Goal: Navigation & Orientation: Find specific page/section

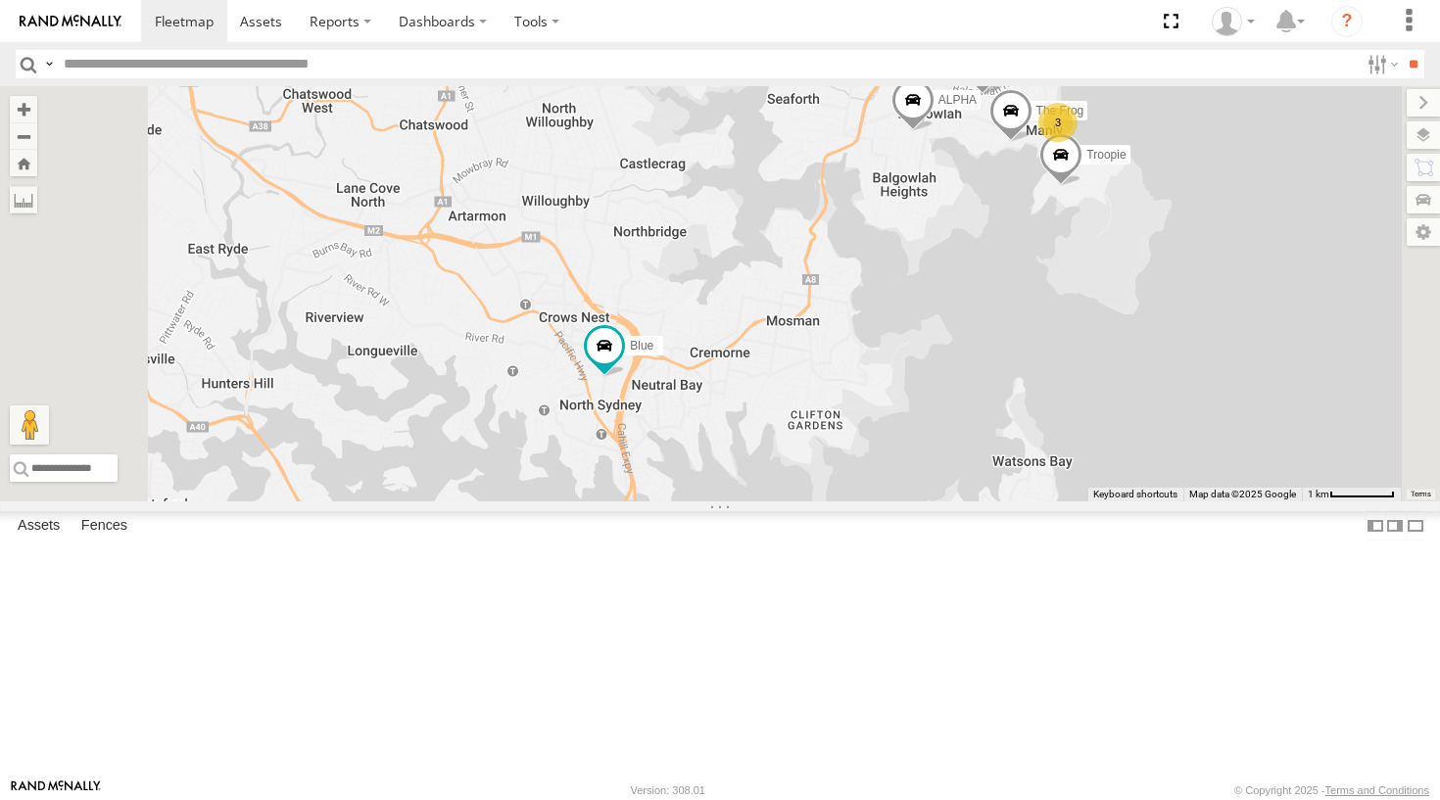
drag, startPoint x: 1037, startPoint y: 354, endPoint x: 881, endPoint y: 413, distance: 166.8
click at [881, 413] on div "Grouch Blue Troopie ALPHA [PERSON_NAME] Commercial 3 4 2 The Frog" at bounding box center [720, 293] width 1440 height 415
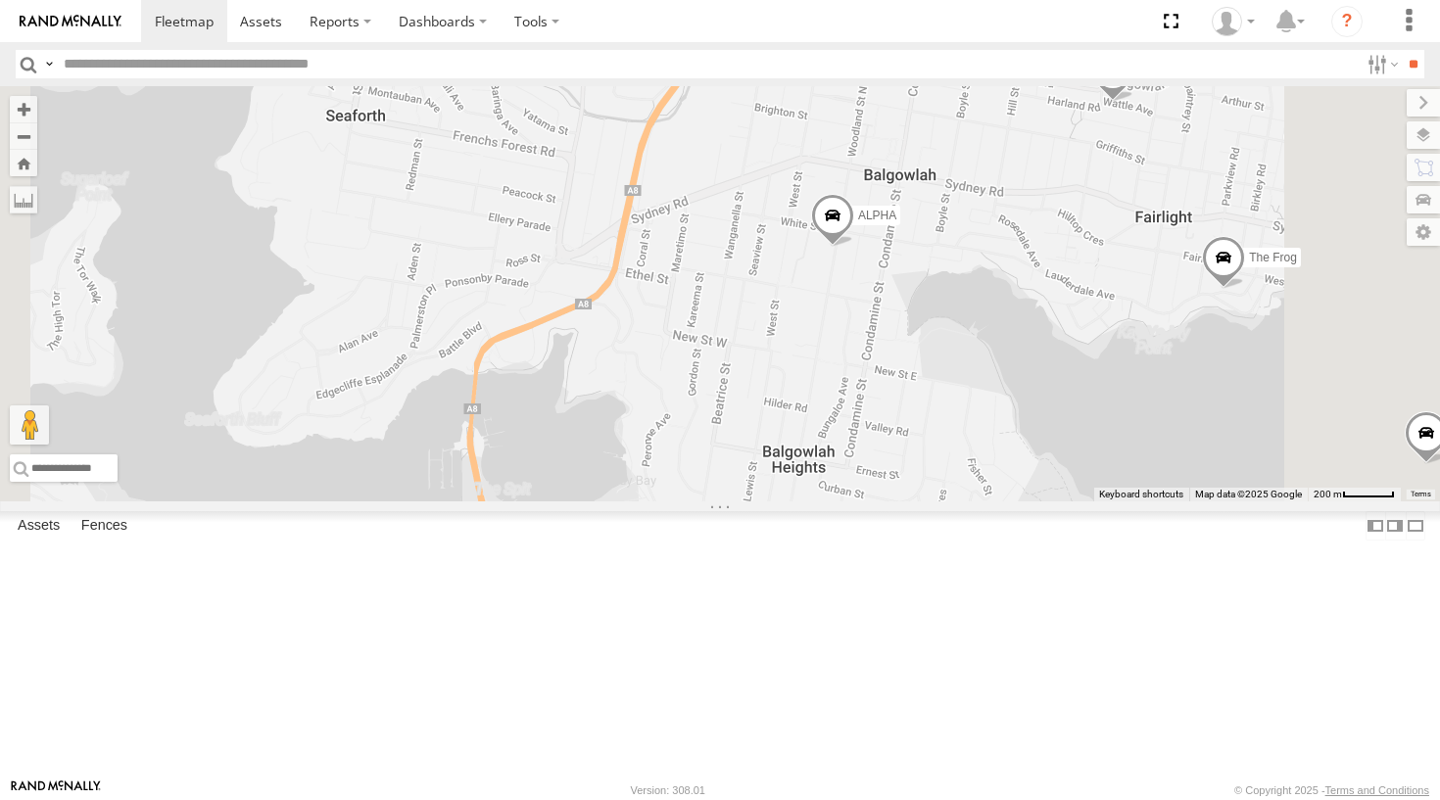
drag, startPoint x: 1199, startPoint y: 437, endPoint x: 1089, endPoint y: 470, distance: 114.6
click at [1089, 470] on div "Grouch Blue Troopie ALPHA [PERSON_NAME] Commercial The Frog" at bounding box center [720, 293] width 1440 height 415
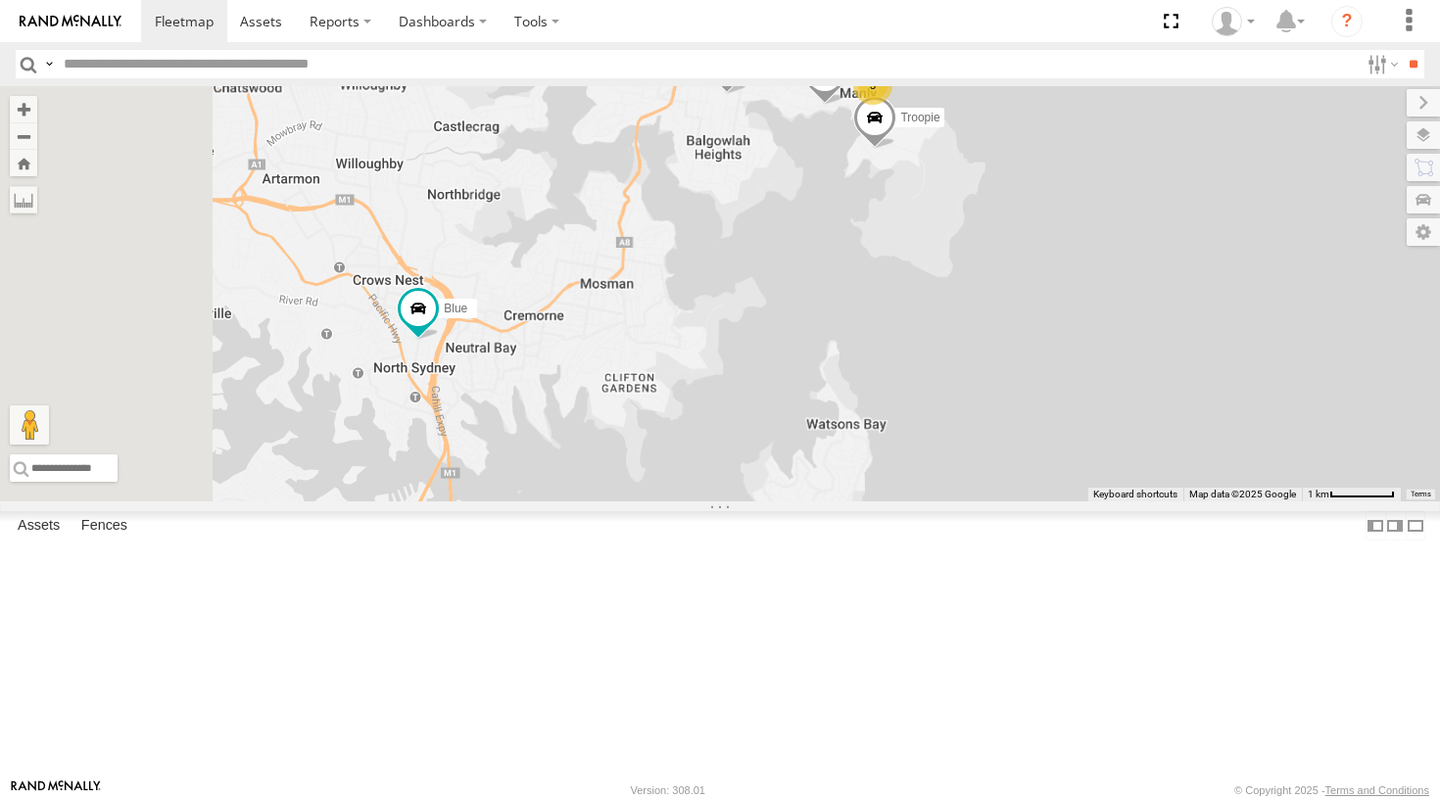
drag, startPoint x: 736, startPoint y: 515, endPoint x: 915, endPoint y: 371, distance: 229.1
click at [915, 371] on div "Grouch Blue Troopie ALPHA [PERSON_NAME] Commercial The Frog 3 4 2" at bounding box center [720, 293] width 1440 height 415
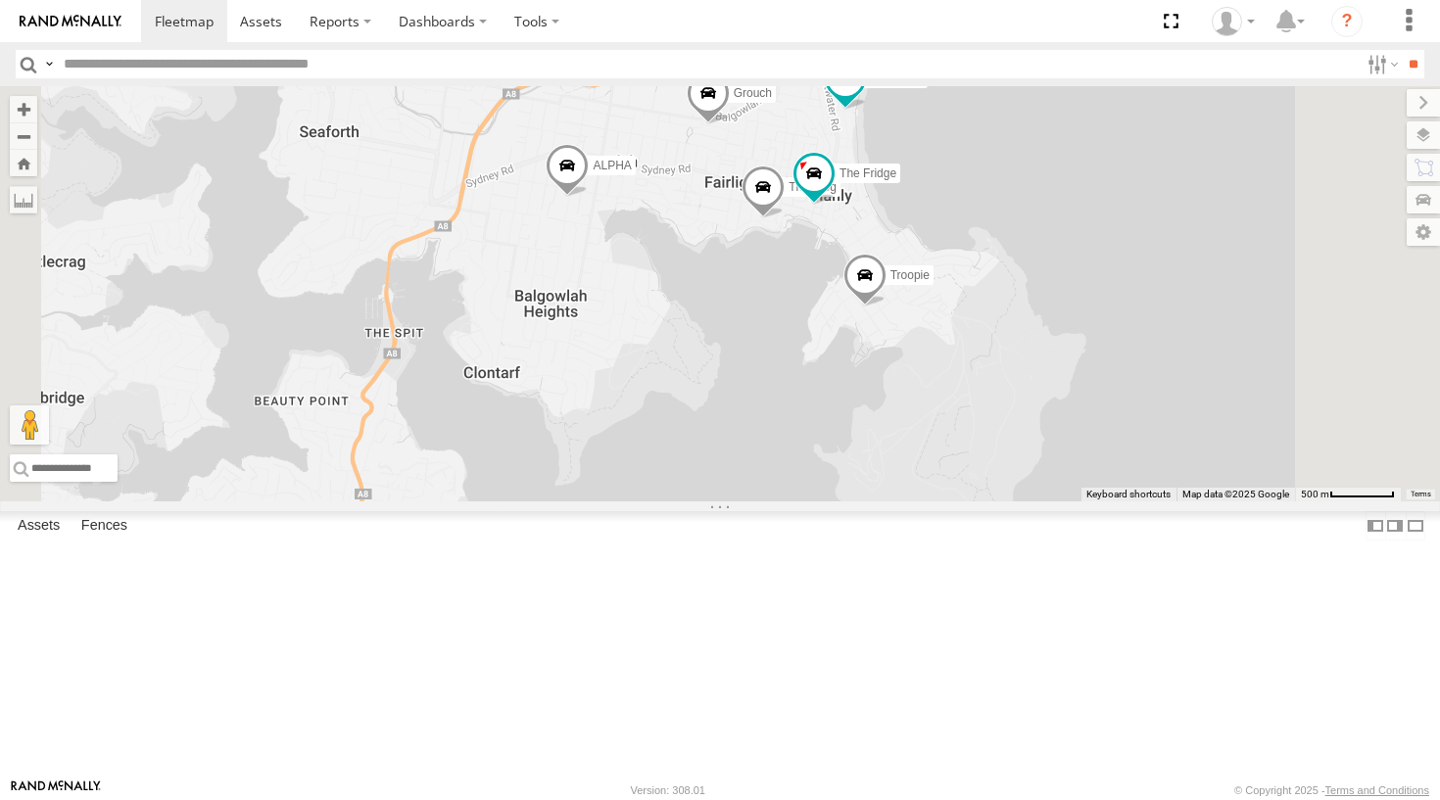
drag, startPoint x: 1016, startPoint y: 248, endPoint x: 874, endPoint y: 438, distance: 237.2
click at [874, 438] on div "Grouch Blue Troopie ALPHA Hopper Commercial The Frog The Fridge The Barra" at bounding box center [720, 293] width 1440 height 415
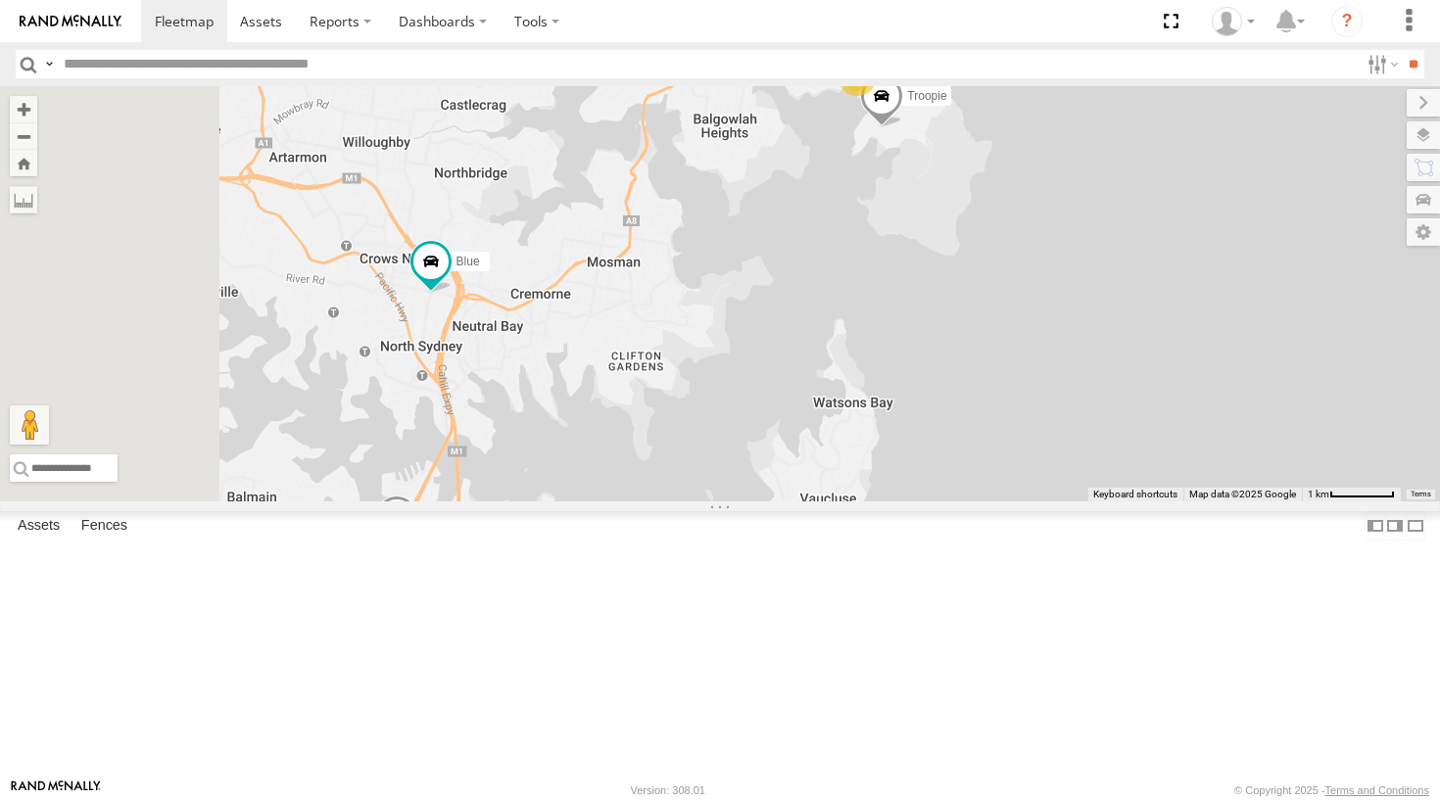
drag, startPoint x: 737, startPoint y: 577, endPoint x: 998, endPoint y: 248, distance: 419.7
click at [998, 248] on div "Grouch Blue Troopie ALPHA Hopper Commercial The Barra 3 4 2" at bounding box center [720, 293] width 1440 height 415
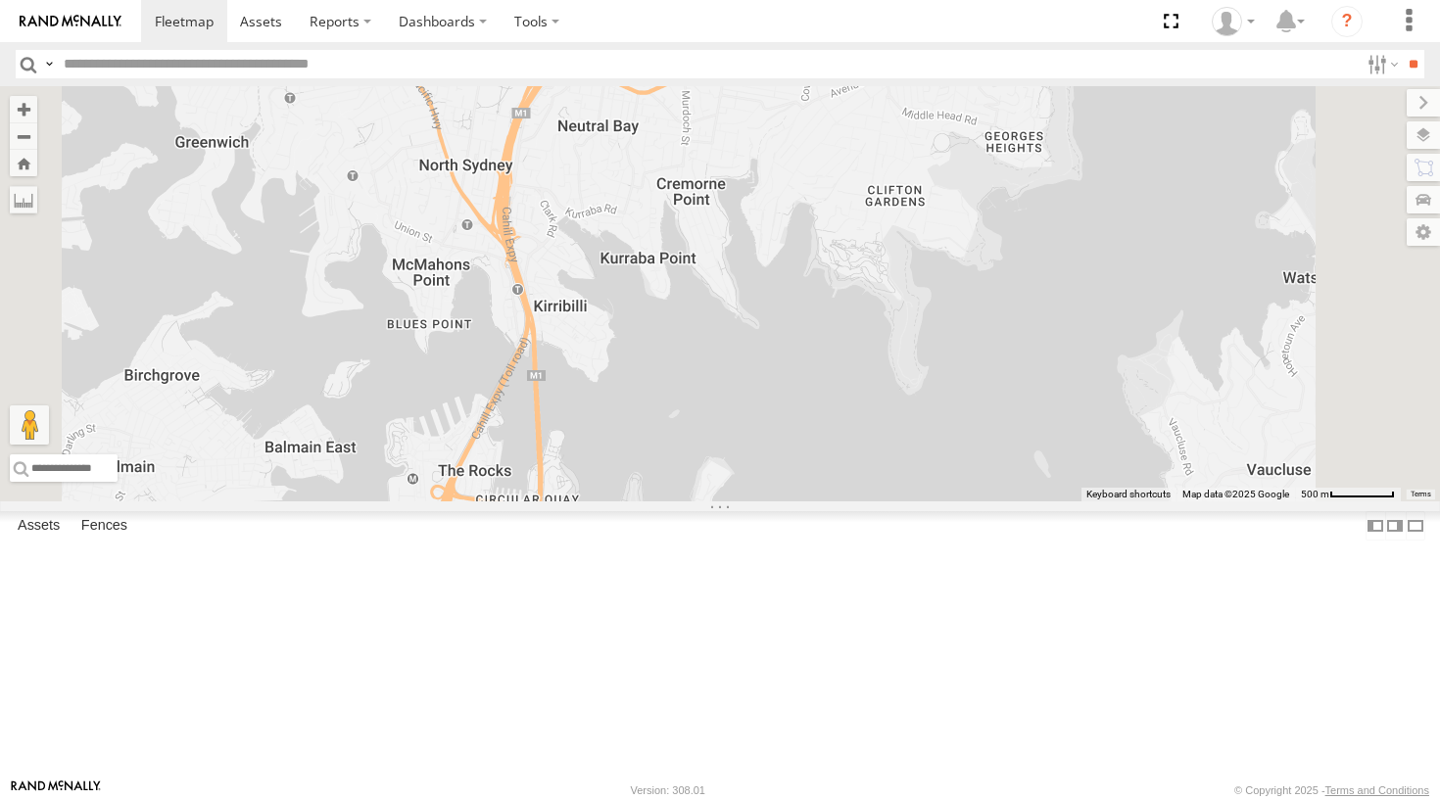
drag, startPoint x: 843, startPoint y: 379, endPoint x: 780, endPoint y: 452, distance: 97.2
click at [780, 452] on div "Grouch Blue Troopie ALPHA Hopper Commercial The Barra" at bounding box center [720, 293] width 1440 height 415
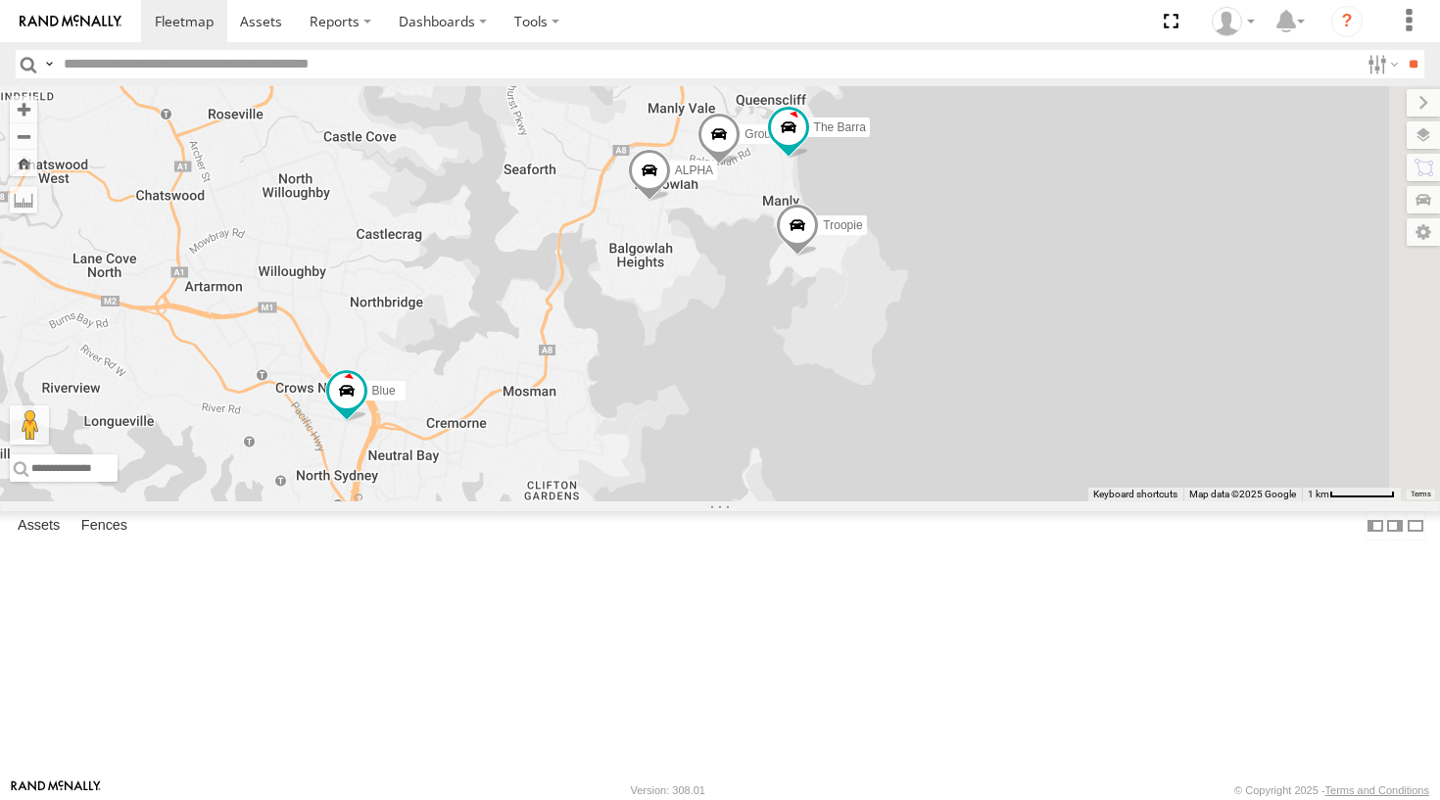
drag, startPoint x: 1012, startPoint y: 233, endPoint x: 787, endPoint y: 555, distance: 392.6
click at [787, 501] on div "Grouch Blue Troopie ALPHA Hopper Commercial The Barra" at bounding box center [720, 293] width 1440 height 415
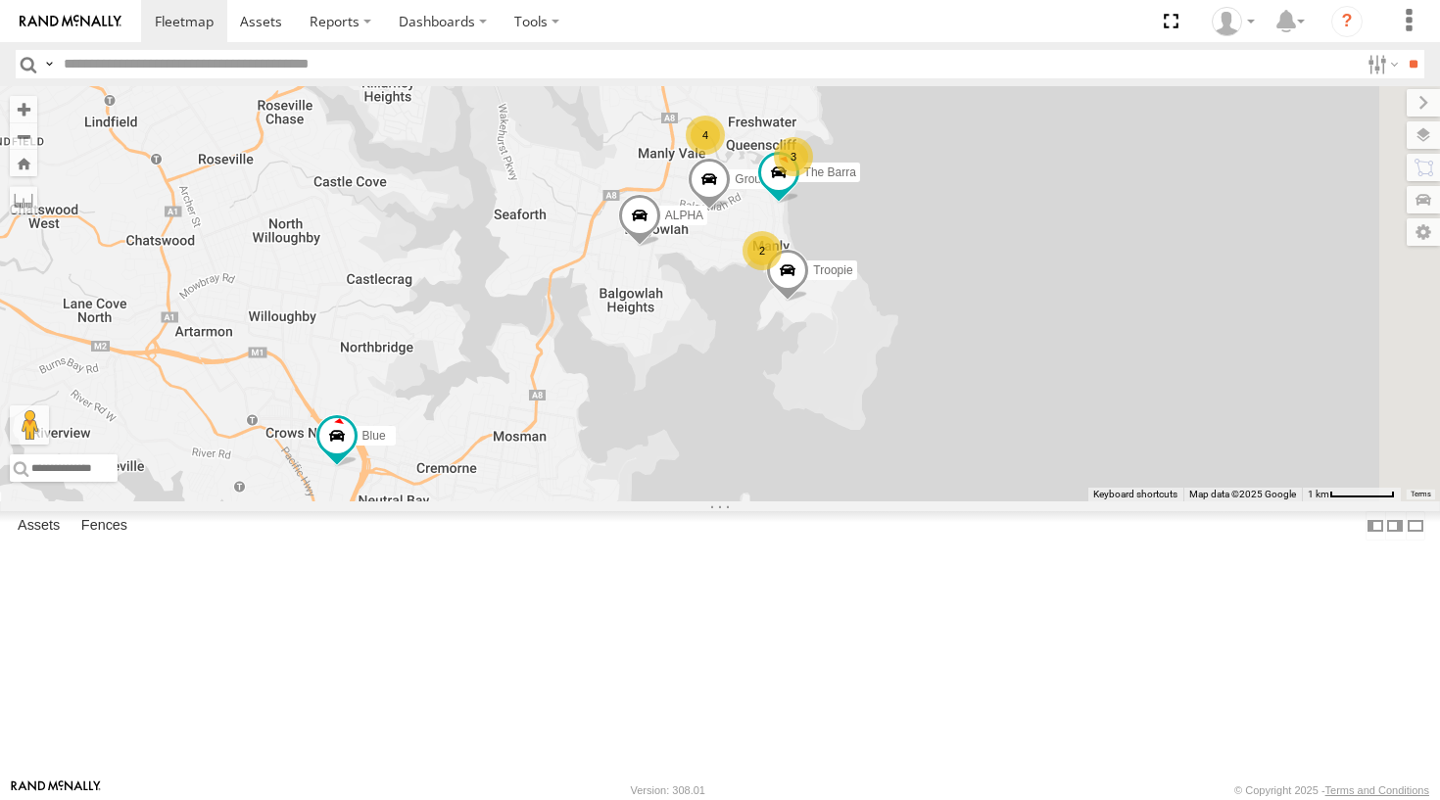
drag, startPoint x: 995, startPoint y: 305, endPoint x: 984, endPoint y: 353, distance: 49.2
click at [984, 353] on div "Grouch Blue Troopie ALPHA Hopper Commercial The Barra 3 4 2" at bounding box center [720, 293] width 1440 height 415
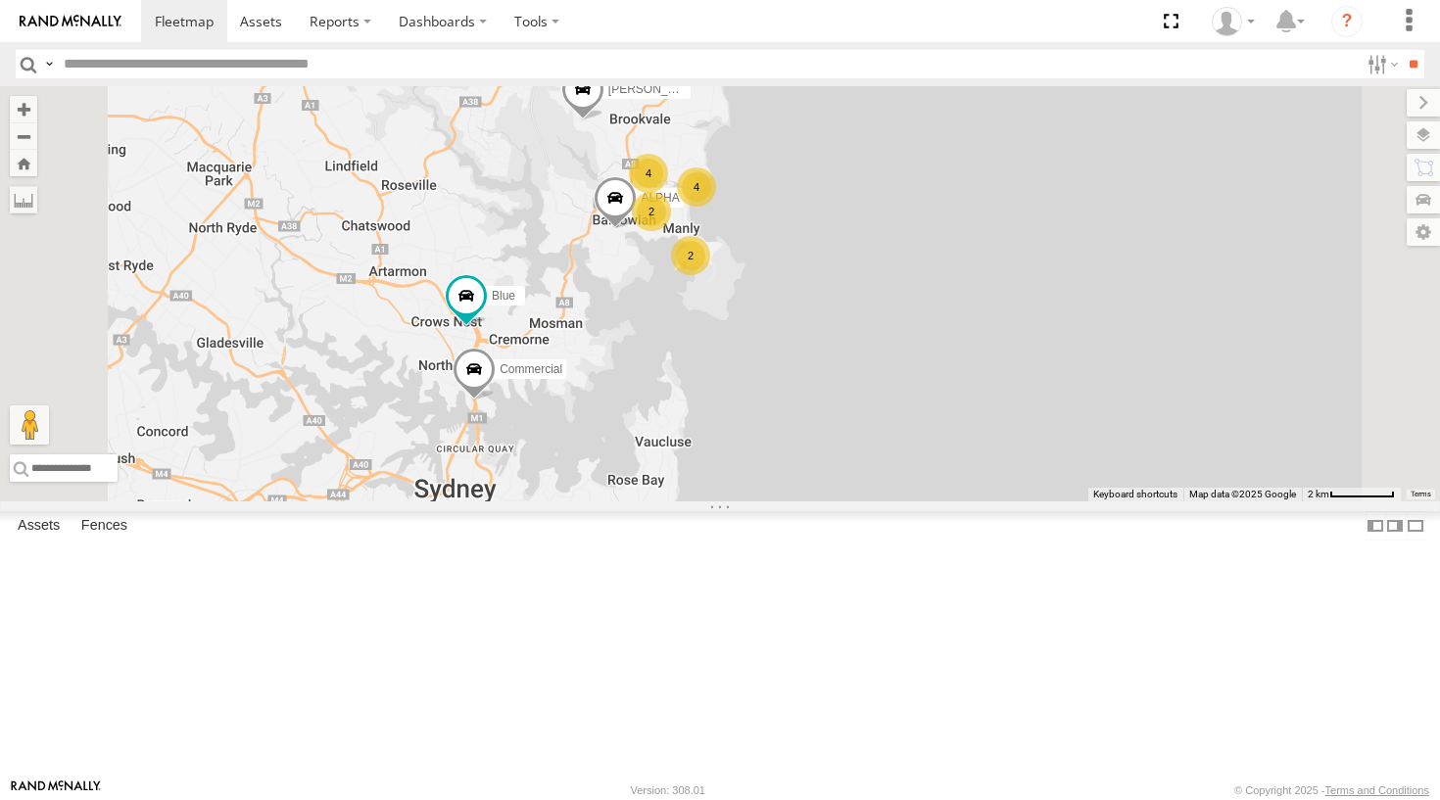
drag, startPoint x: 769, startPoint y: 453, endPoint x: 828, endPoint y: 371, distance: 101.1
click at [828, 371] on div "Blue ALPHA Hopper Commercial 2 4 4 2" at bounding box center [720, 293] width 1440 height 415
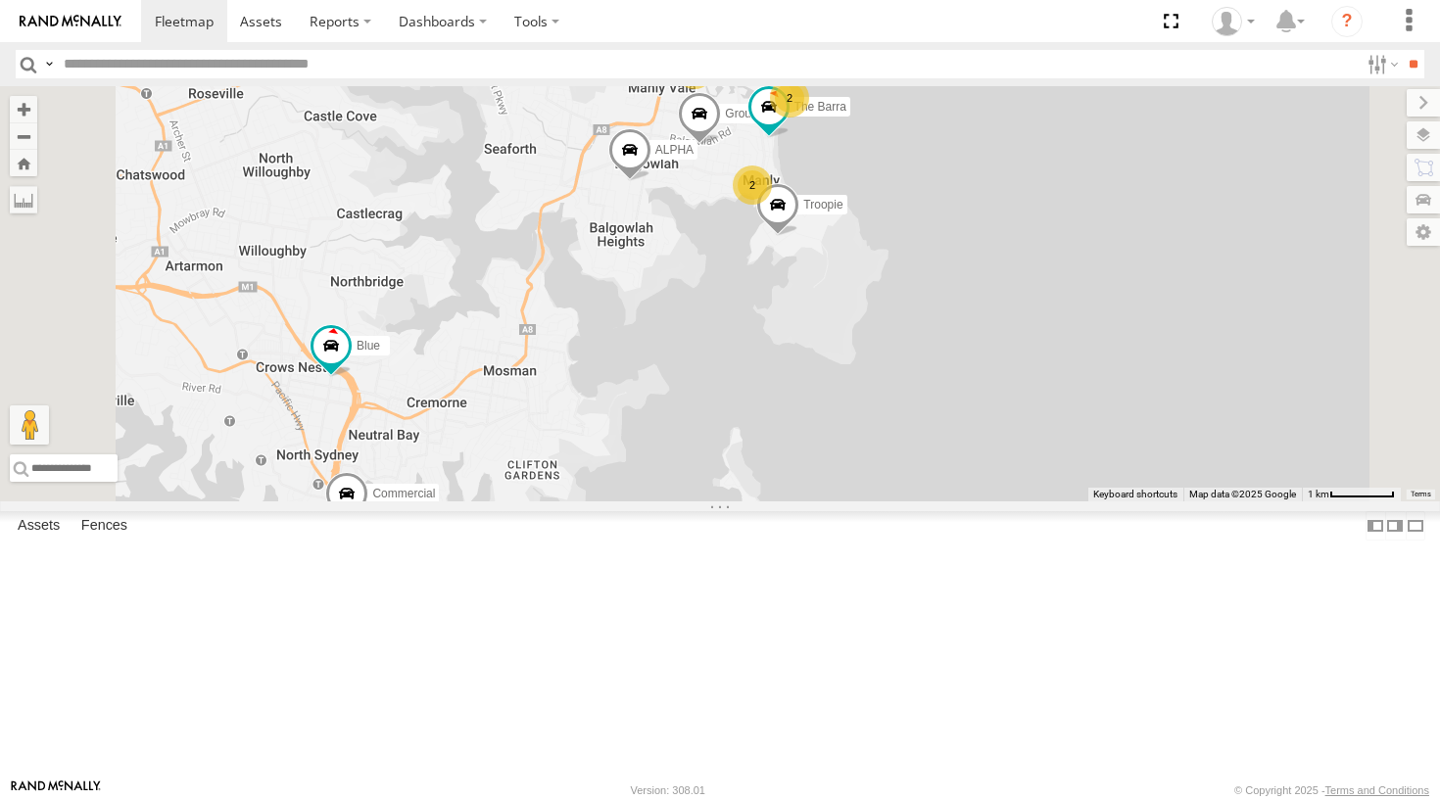
drag, startPoint x: 798, startPoint y: 448, endPoint x: 714, endPoint y: 500, distance: 99.4
click at [714, 500] on div "Blue ALPHA Hopper Commercial Grouch 2 4 Ferrari Troopie 2 The Barra" at bounding box center [720, 293] width 1440 height 415
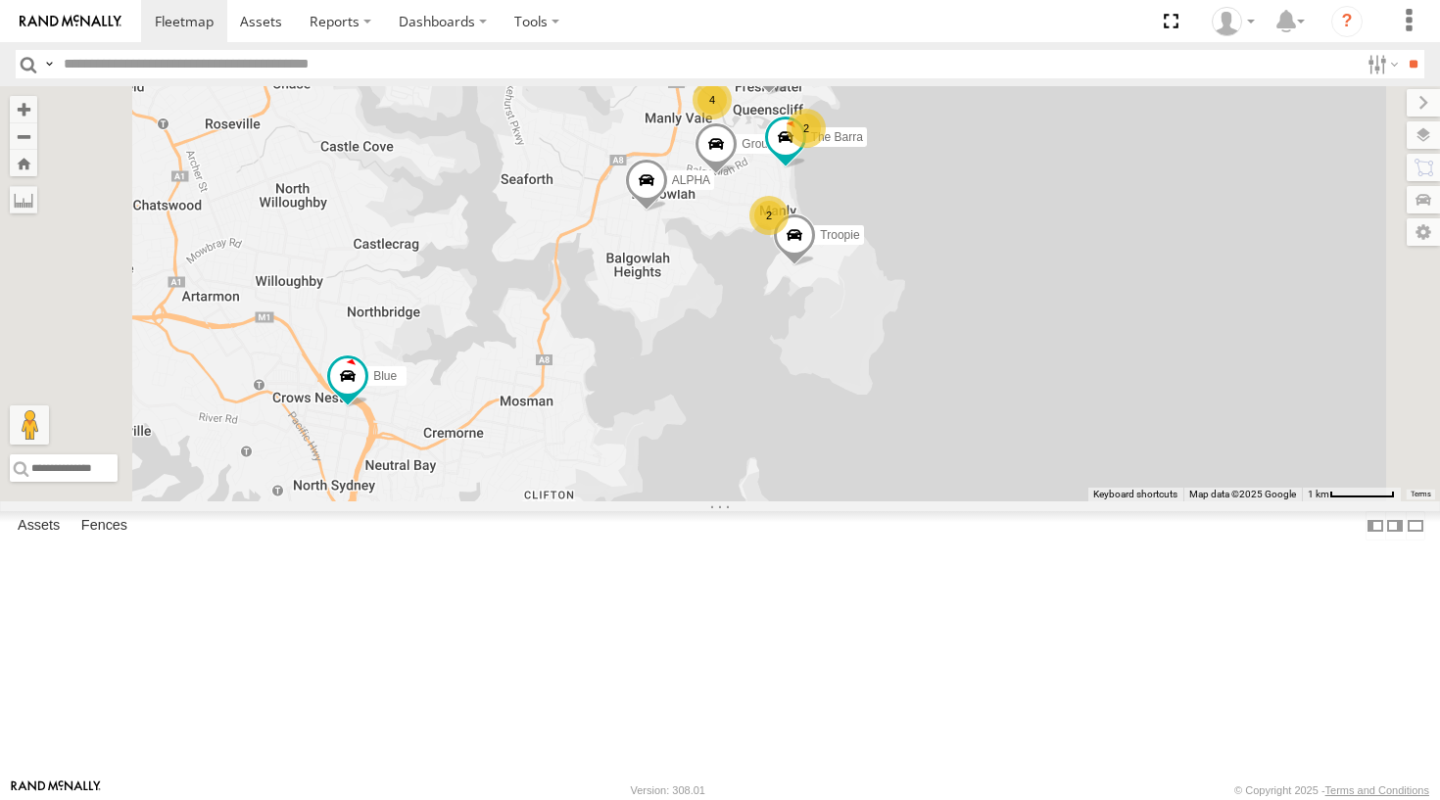
drag, startPoint x: 1002, startPoint y: 345, endPoint x: 1017, endPoint y: 384, distance: 42.2
click at [1017, 384] on div "Blue ALPHA Hopper Commercial Grouch 2 4 Ferrari Troopie 2 The Barra" at bounding box center [720, 293] width 1440 height 415
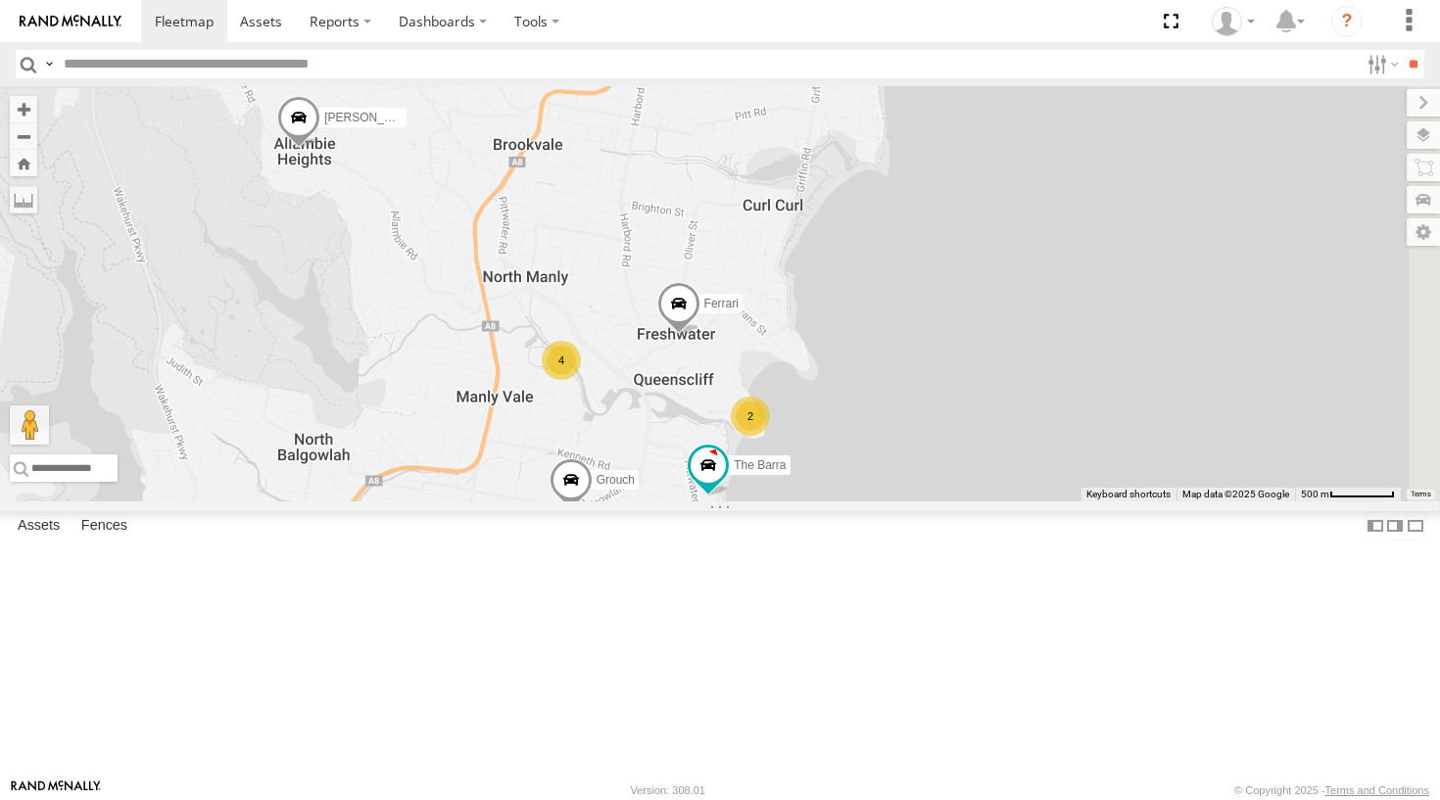
drag, startPoint x: 1017, startPoint y: 230, endPoint x: 884, endPoint y: 510, distance: 310.1
click at [884, 501] on div "Grouch Blue Ferrari Troopie The Barra ALPHA Hopper Commercial 2 4 The Fridge Th…" at bounding box center [720, 293] width 1440 height 415
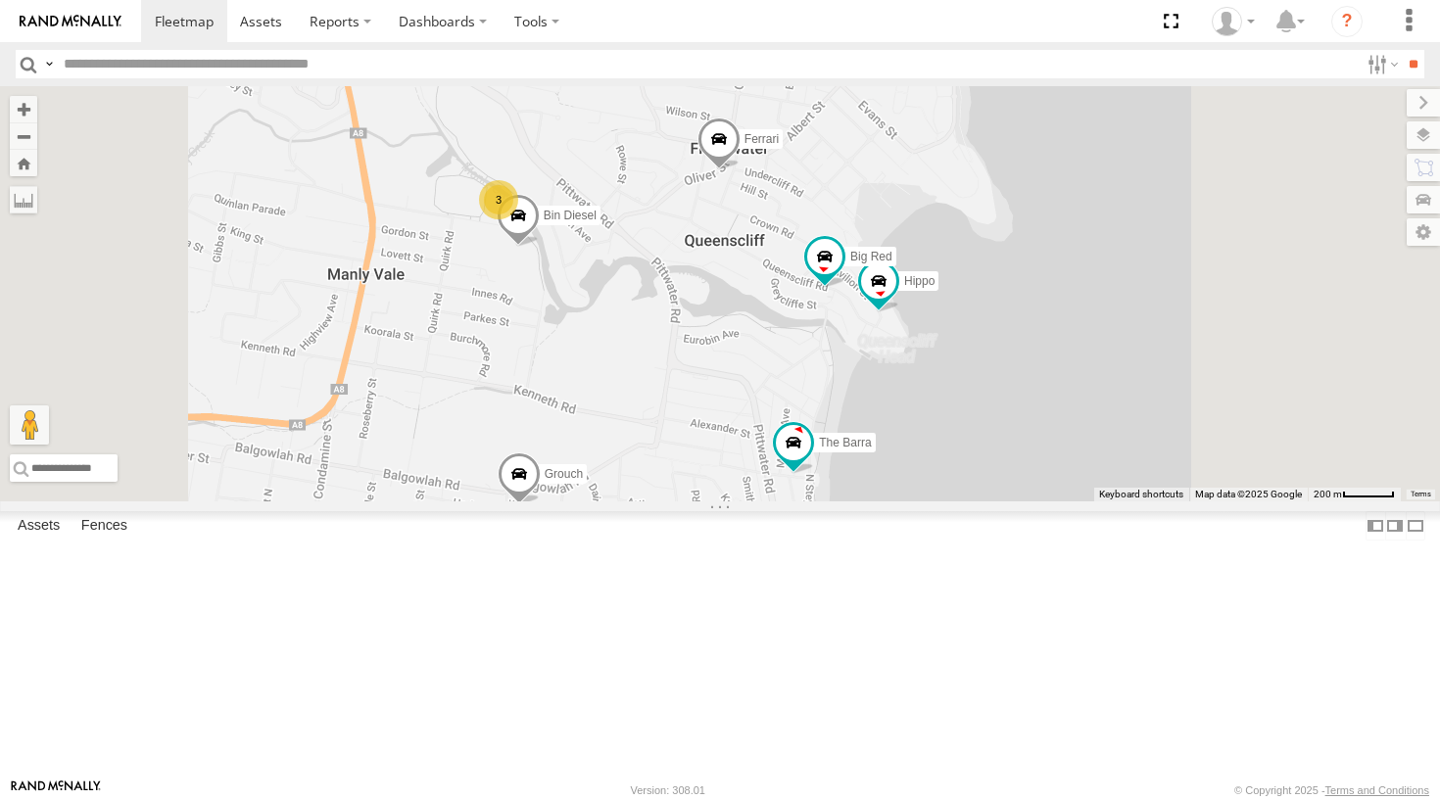
drag, startPoint x: 855, startPoint y: 528, endPoint x: 801, endPoint y: 399, distance: 140.0
click at [801, 399] on div "Grouch Blue Ferrari Troopie The Barra ALPHA Hopper Commercial The Fridge The Fr…" at bounding box center [720, 293] width 1440 height 415
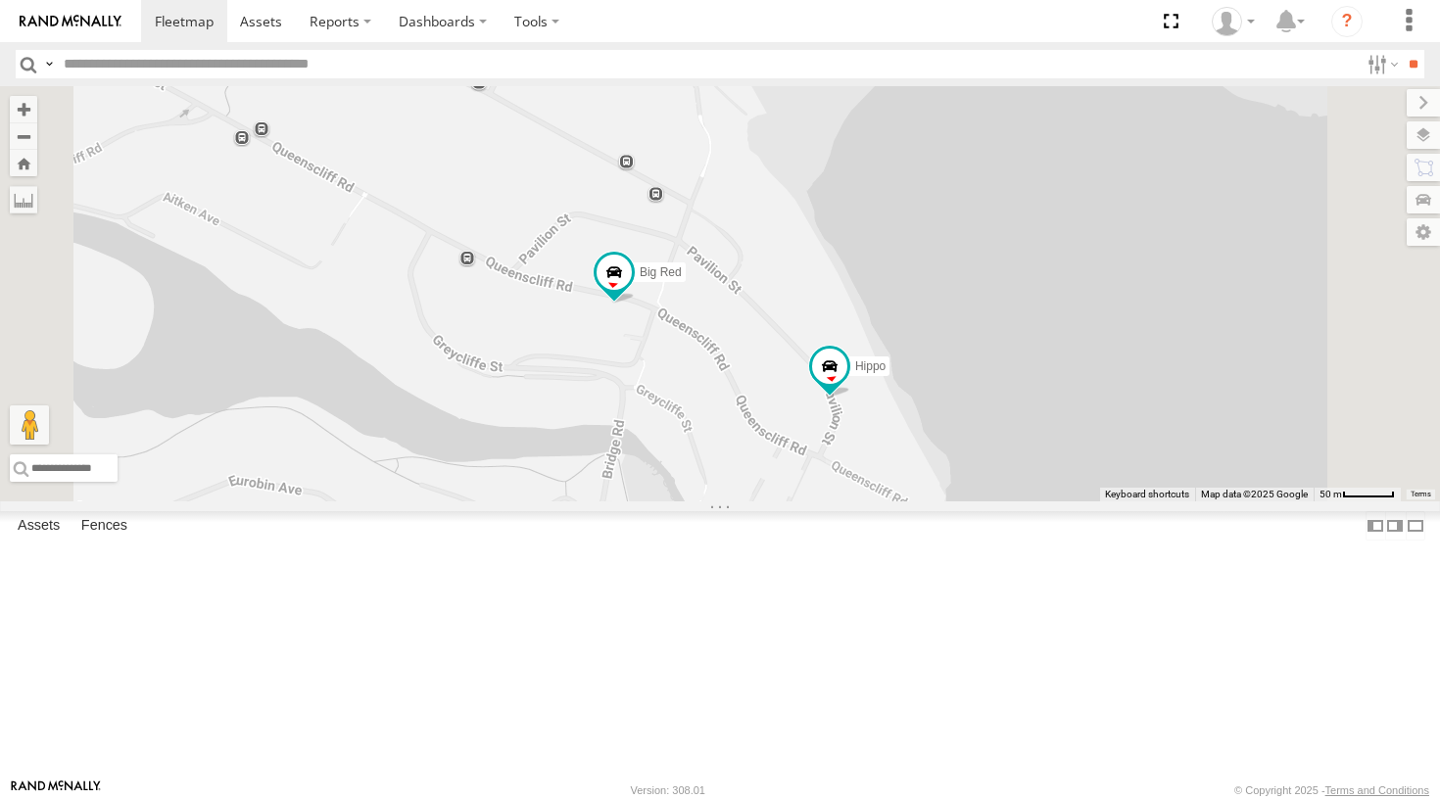
drag, startPoint x: 1034, startPoint y: 468, endPoint x: 992, endPoint y: 483, distance: 44.6
click at [992, 483] on div "Grouch Blue Ferrari Troopie The Barra ALPHA Hopper Commercial The Fridge The Fr…" at bounding box center [720, 293] width 1440 height 415
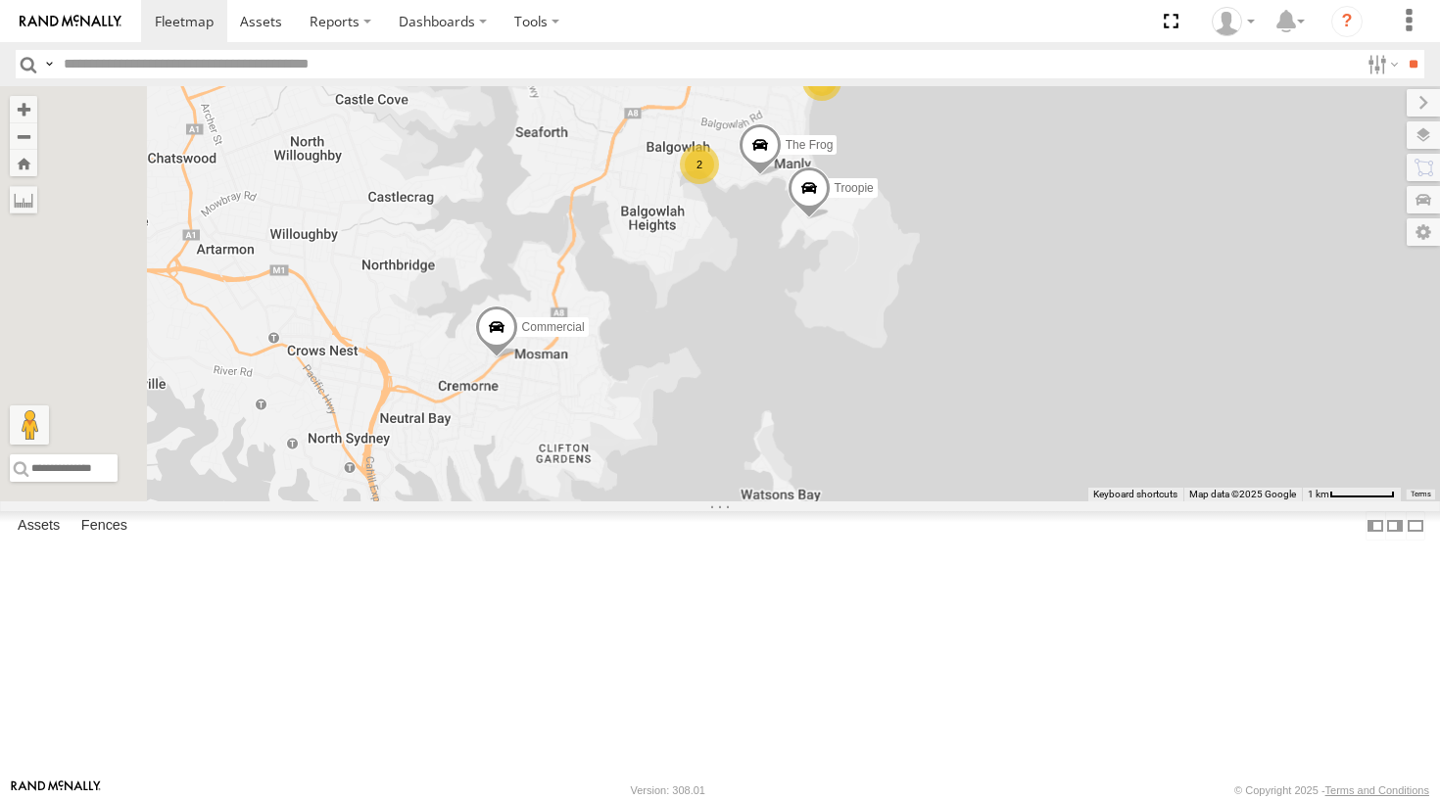
drag, startPoint x: 755, startPoint y: 480, endPoint x: 983, endPoint y: 270, distance: 309.8
click at [983, 270] on div "2 3 5 Ferrari Troopie The Frog Hopper Commercial" at bounding box center [720, 293] width 1440 height 415
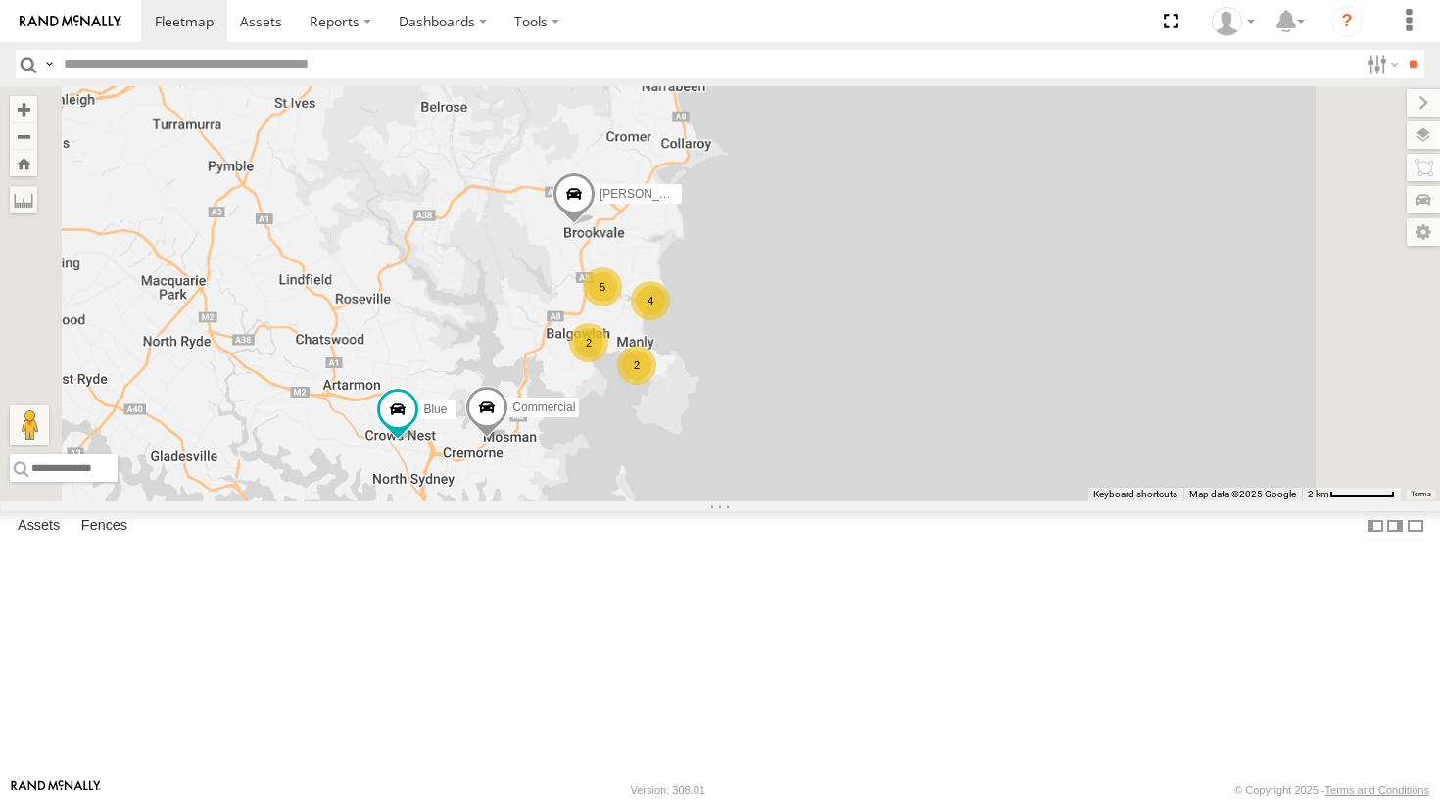
click at [670, 320] on div "4" at bounding box center [650, 300] width 39 height 39
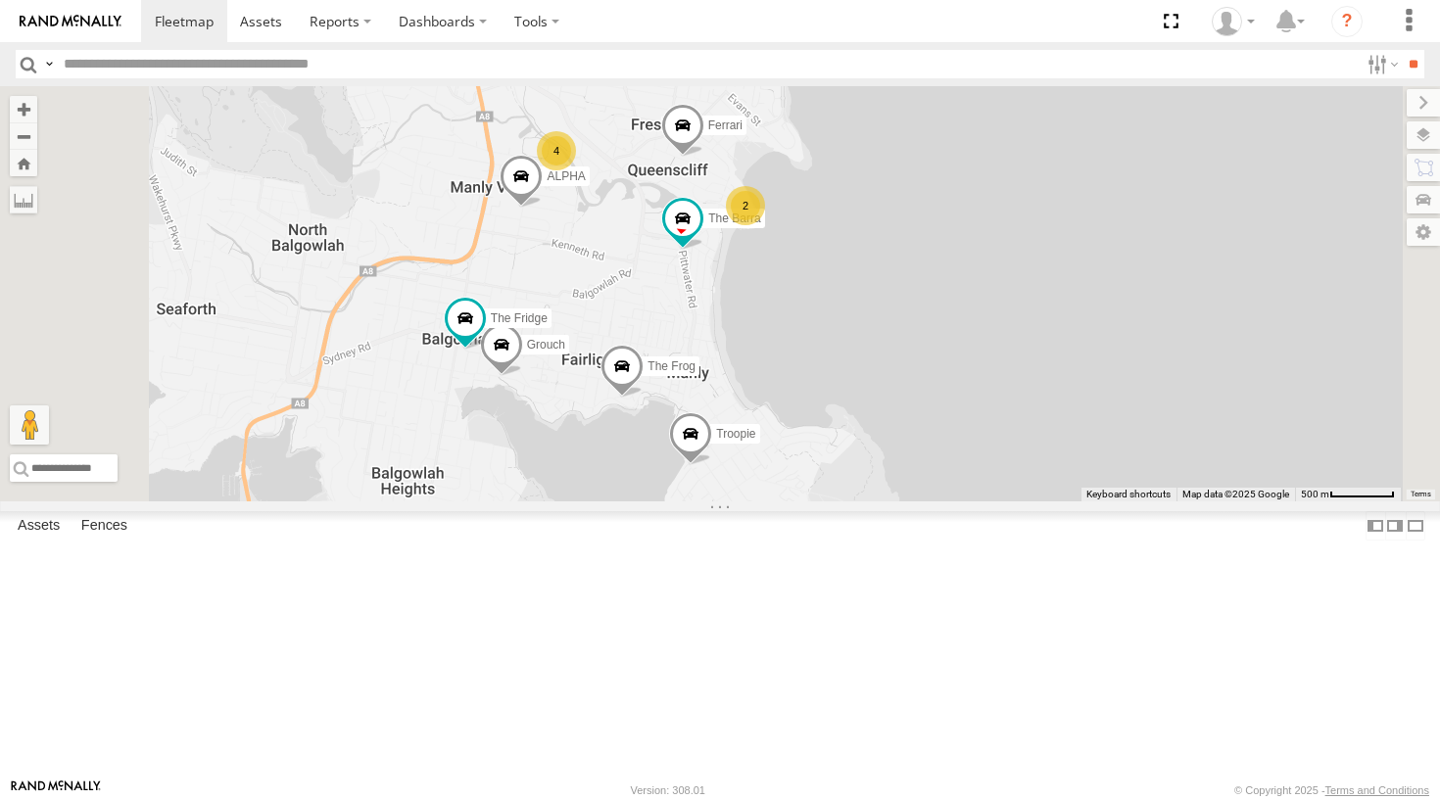
drag, startPoint x: 830, startPoint y: 521, endPoint x: 865, endPoint y: 366, distance: 158.5
click at [866, 364] on div "Blue Hopper Commercial Ferrari Troopie The Frog The Barra Grouch 2 4 The Fridge…" at bounding box center [720, 293] width 1440 height 415
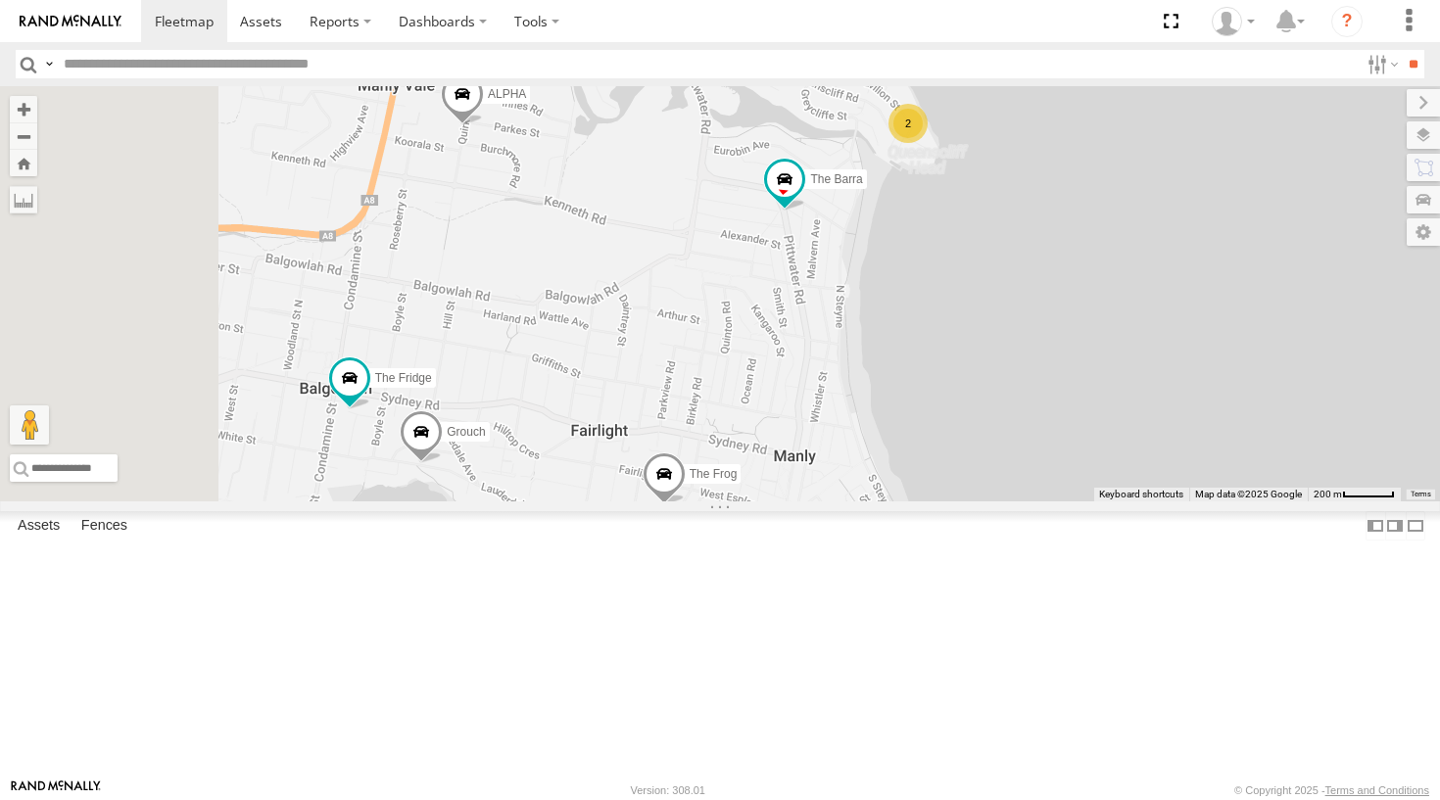
drag, startPoint x: 864, startPoint y: 384, endPoint x: 907, endPoint y: 315, distance: 81.0
click at [907, 315] on div "Blue Hopper Commercial Ferrari Troopie The Frog The Barra Grouch The Fridge ALP…" at bounding box center [720, 293] width 1440 height 415
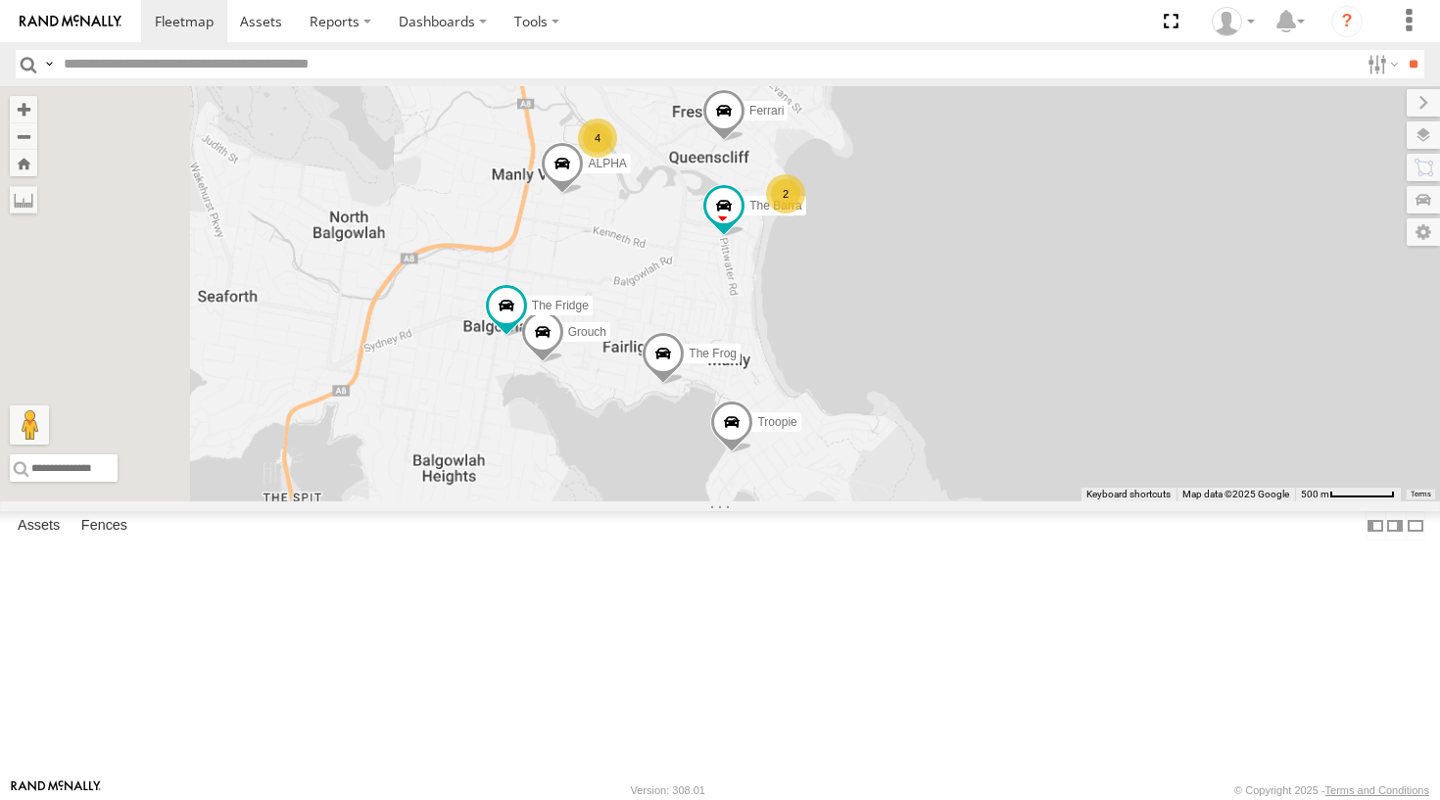
drag, startPoint x: 907, startPoint y: 315, endPoint x: 907, endPoint y: 361, distance: 46.0
click at [906, 362] on div "Blue Hopper Commercial Ferrari Troopie The Frog The Barra Grouch The Fridge ALP…" at bounding box center [720, 293] width 1440 height 415
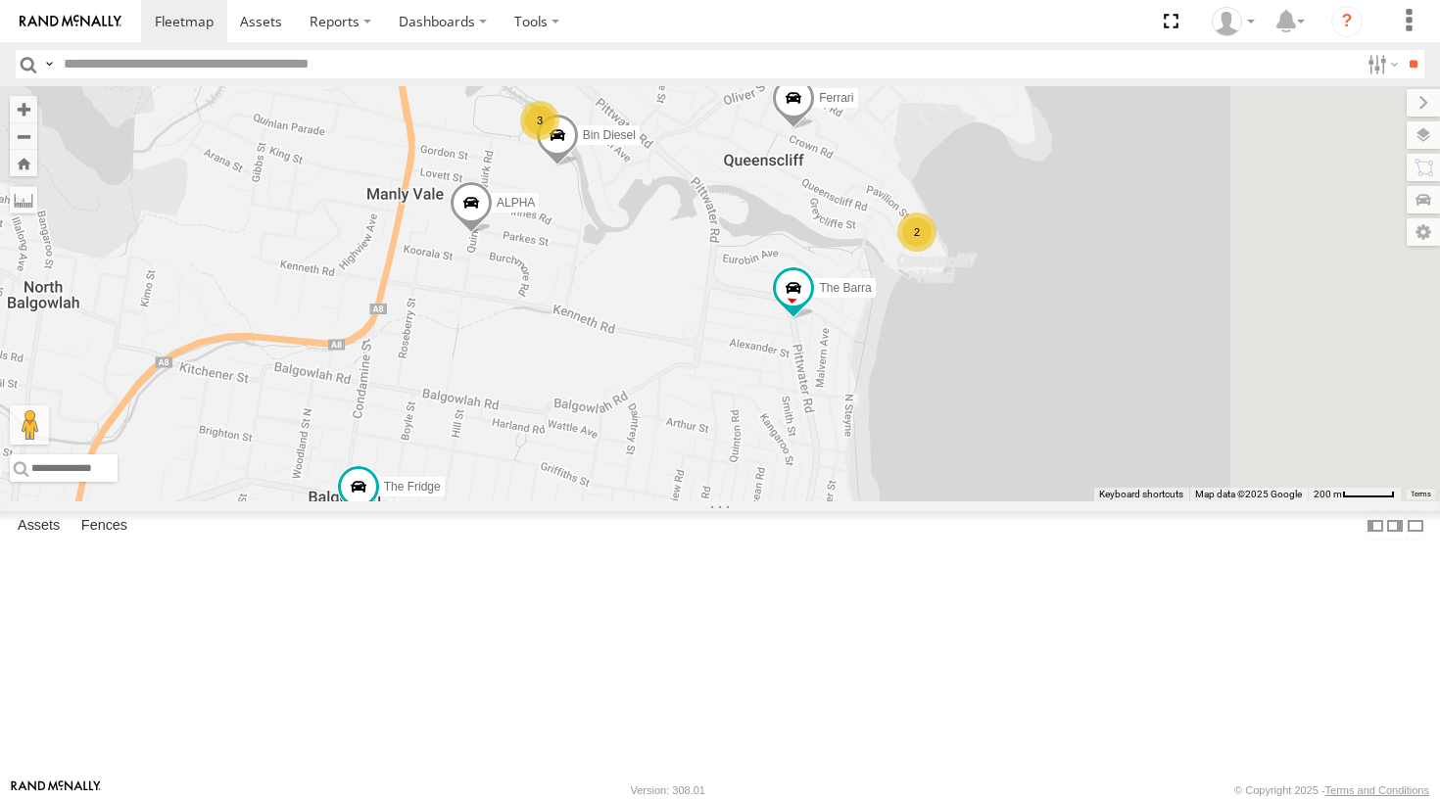
drag, startPoint x: 853, startPoint y: 314, endPoint x: 821, endPoint y: 371, distance: 65.3
click at [821, 371] on div "Blue Hopper Commercial Ferrari Troopie The Frog The Barra Grouch The Fridge ALP…" at bounding box center [720, 293] width 1440 height 415
drag, startPoint x: 776, startPoint y: 316, endPoint x: 776, endPoint y: 354, distance: 37.2
click at [776, 354] on div "Blue Hopper Commercial Ferrari Troopie The Frog The Barra Grouch The Fridge ALP…" at bounding box center [720, 293] width 1440 height 415
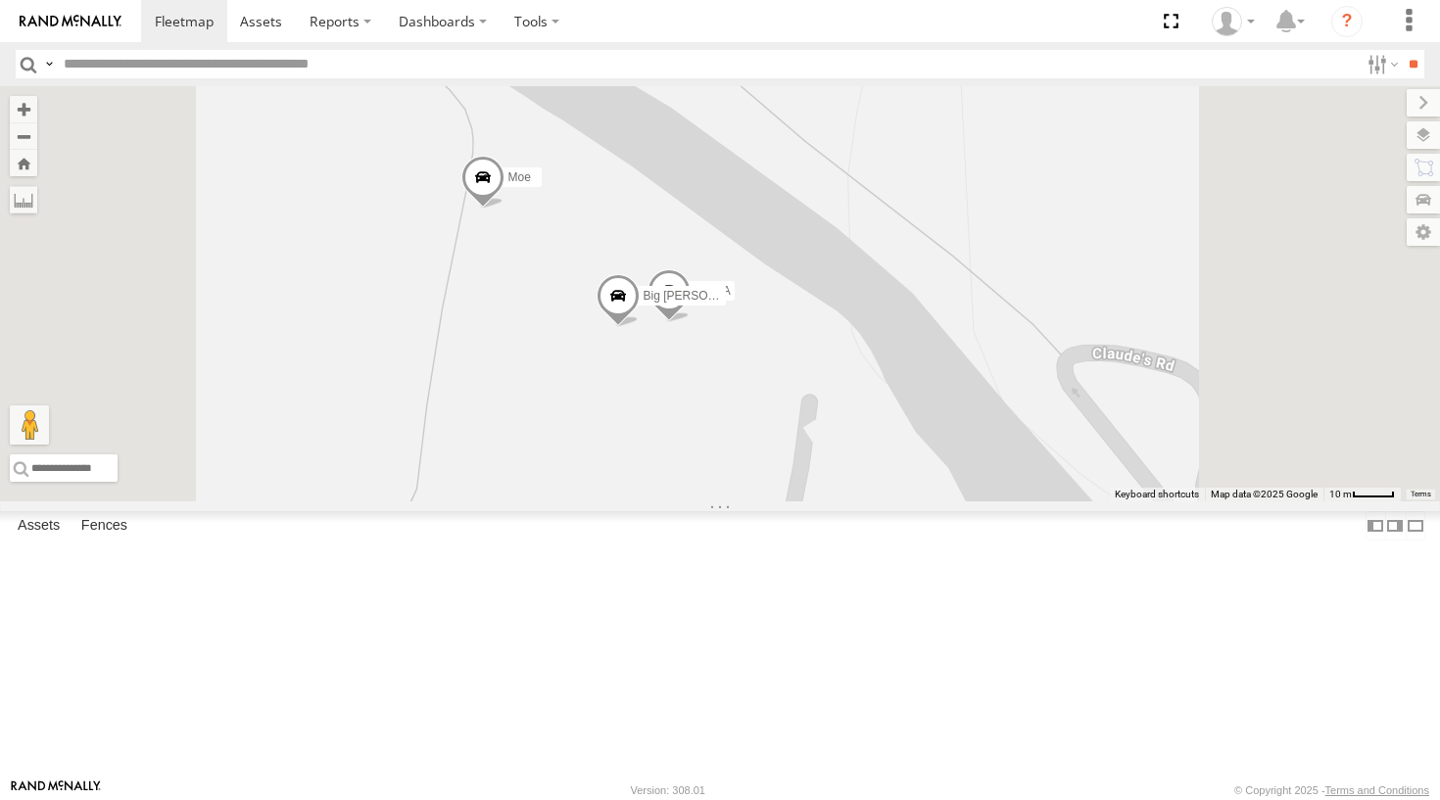
drag, startPoint x: 841, startPoint y: 423, endPoint x: 814, endPoint y: 405, distance: 32.6
click at [814, 405] on div "Blue Hopper Commercial Ferrari Troopie The Frog The Barra Grouch The Fridge ALP…" at bounding box center [720, 293] width 1440 height 415
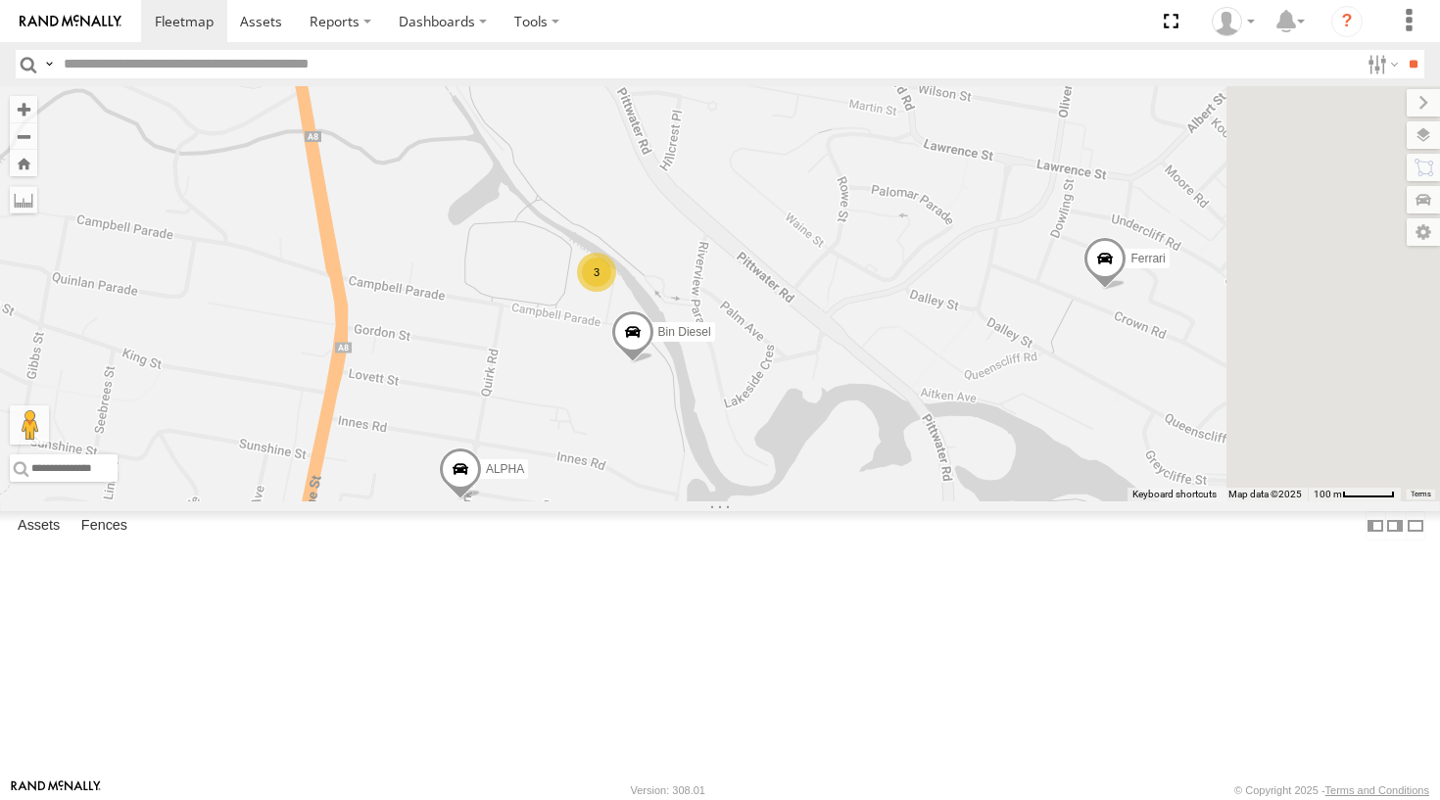
drag, startPoint x: 1013, startPoint y: 459, endPoint x: 894, endPoint y: 456, distance: 118.5
click at [894, 456] on div "Blue Hopper Commercial Ferrari Troopie The Frog The Barra Grouch The Fridge ALP…" at bounding box center [720, 293] width 1440 height 415
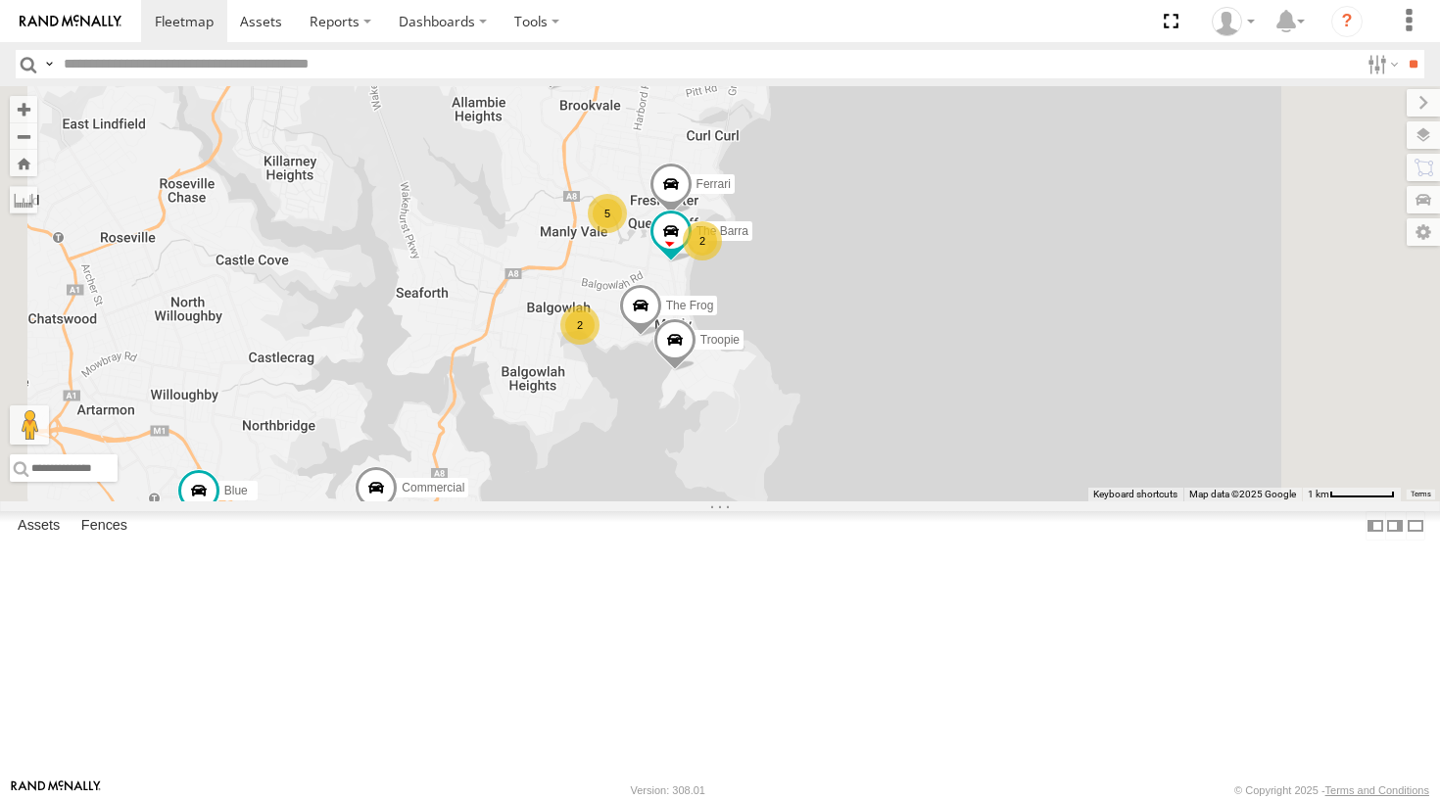
drag, startPoint x: 908, startPoint y: 482, endPoint x: 878, endPoint y: 389, distance: 97.6
click at [878, 389] on div "Blue Hopper Commercial Ferrari Troopie The Frog The Barra 2 2 5" at bounding box center [720, 293] width 1440 height 415
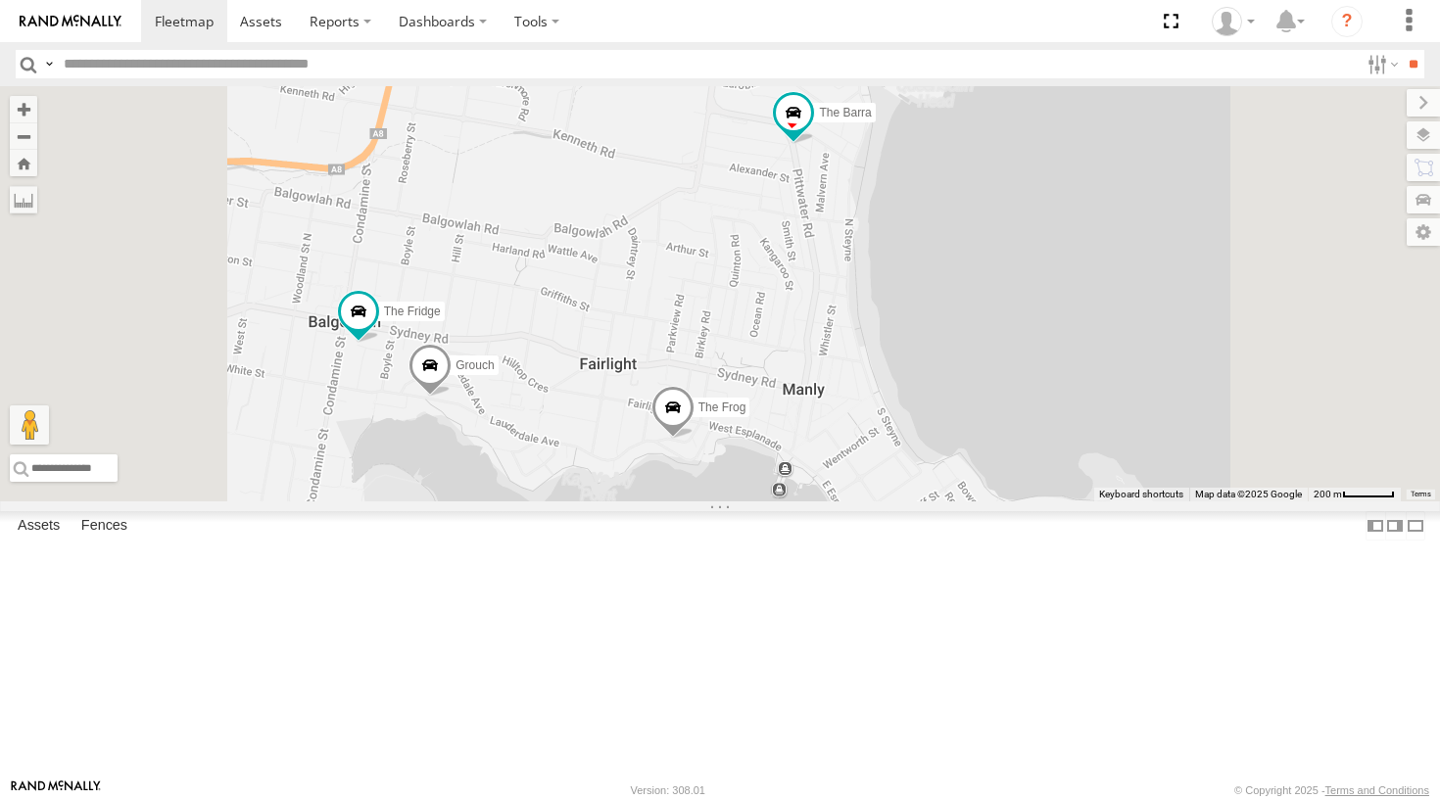
drag, startPoint x: 888, startPoint y: 470, endPoint x: 875, endPoint y: 256, distance: 214.8
click at [875, 256] on div "Blue Hopper Commercial Ferrari Troopie The Frog The Barra Grouch 2 3 Bin Diesel…" at bounding box center [720, 293] width 1440 height 415
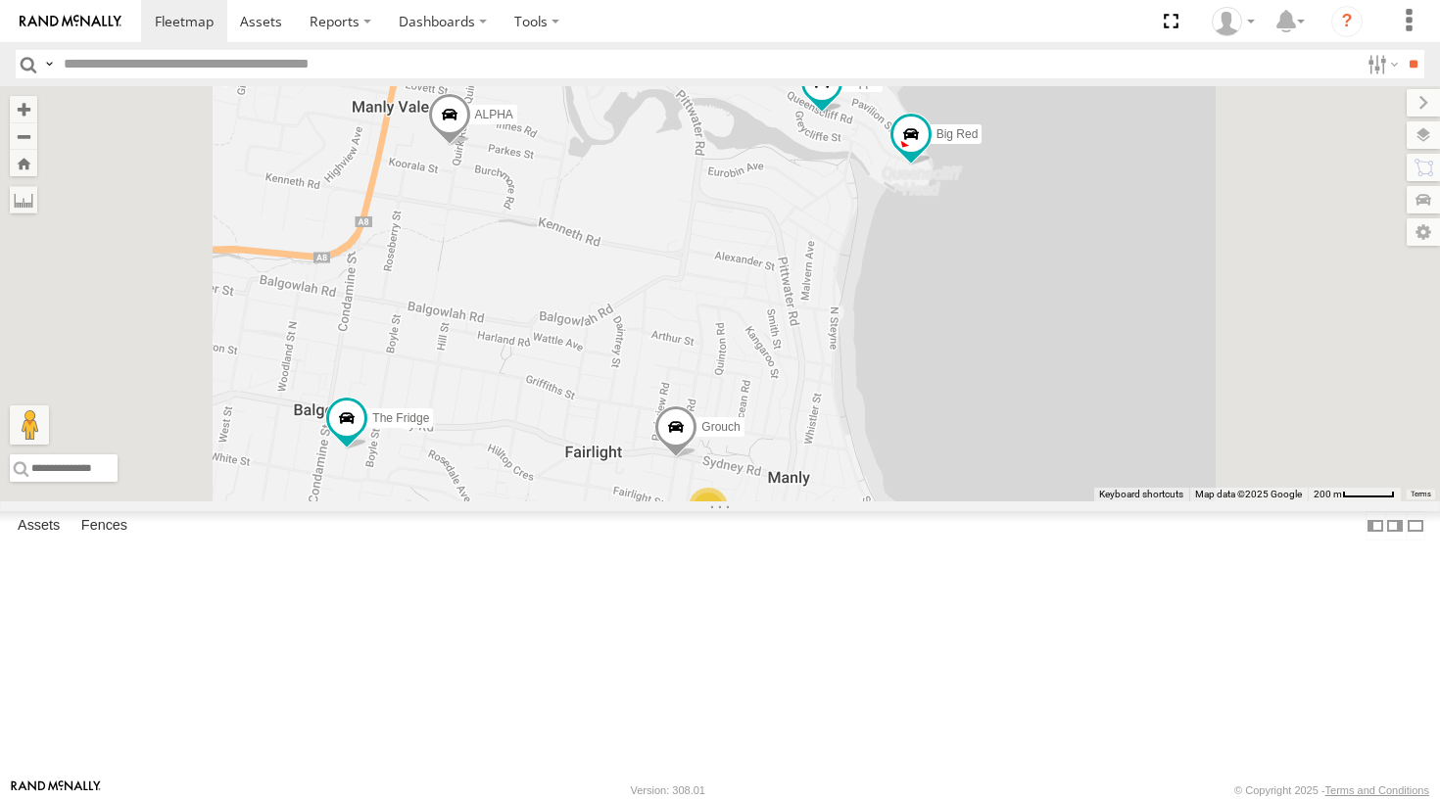
drag, startPoint x: 822, startPoint y: 375, endPoint x: 804, endPoint y: 486, distance: 112.1
click at [804, 486] on div "Grouch Hippo Ferrari Bin Diesel The Fridge ALPHA Big Red 3 2" at bounding box center [720, 293] width 1440 height 415
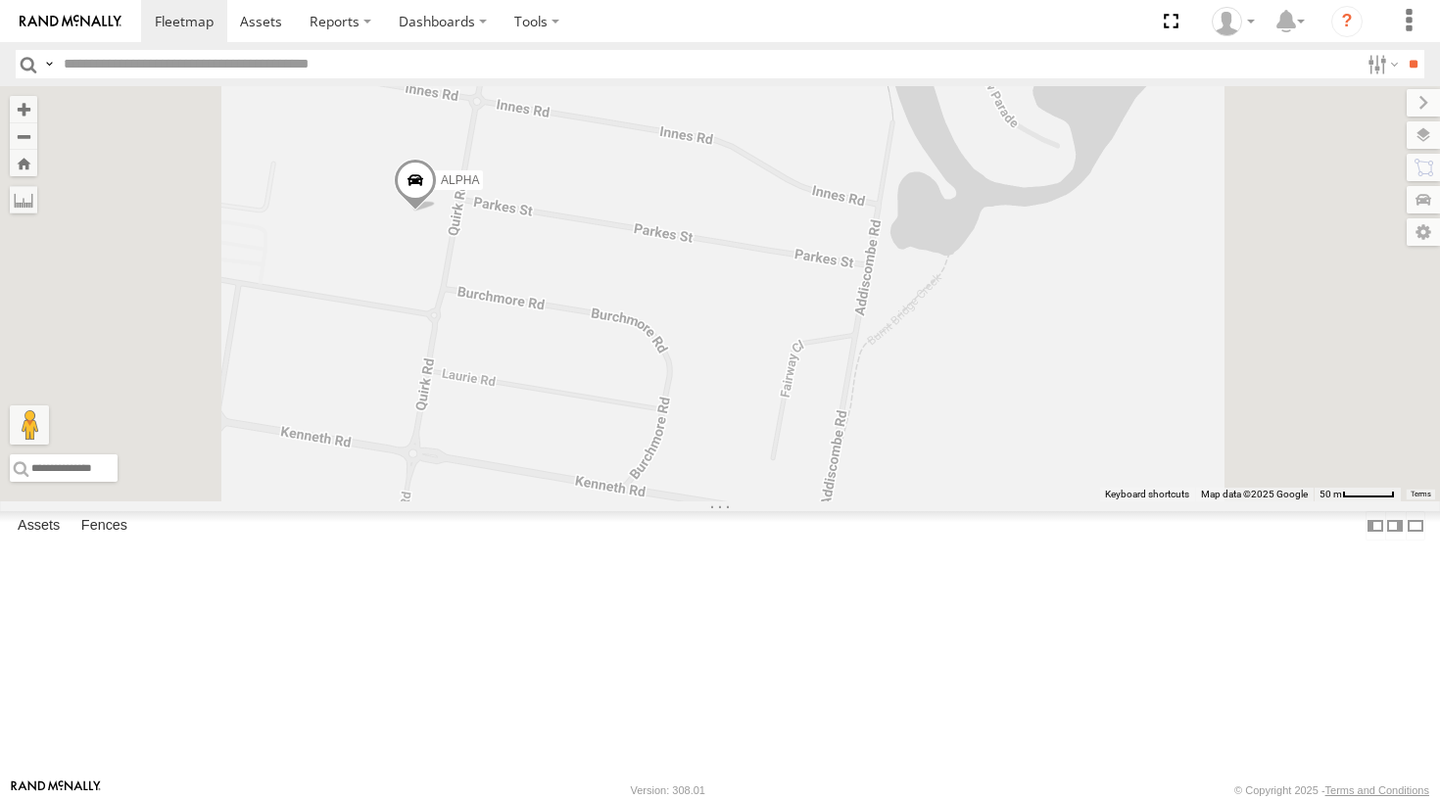
drag, startPoint x: 677, startPoint y: 367, endPoint x: 722, endPoint y: 367, distance: 45.0
click at [722, 367] on div "Grouch Hippo Ferrari Bin Diesel The Fridge ALPHA Big Red" at bounding box center [720, 293] width 1440 height 415
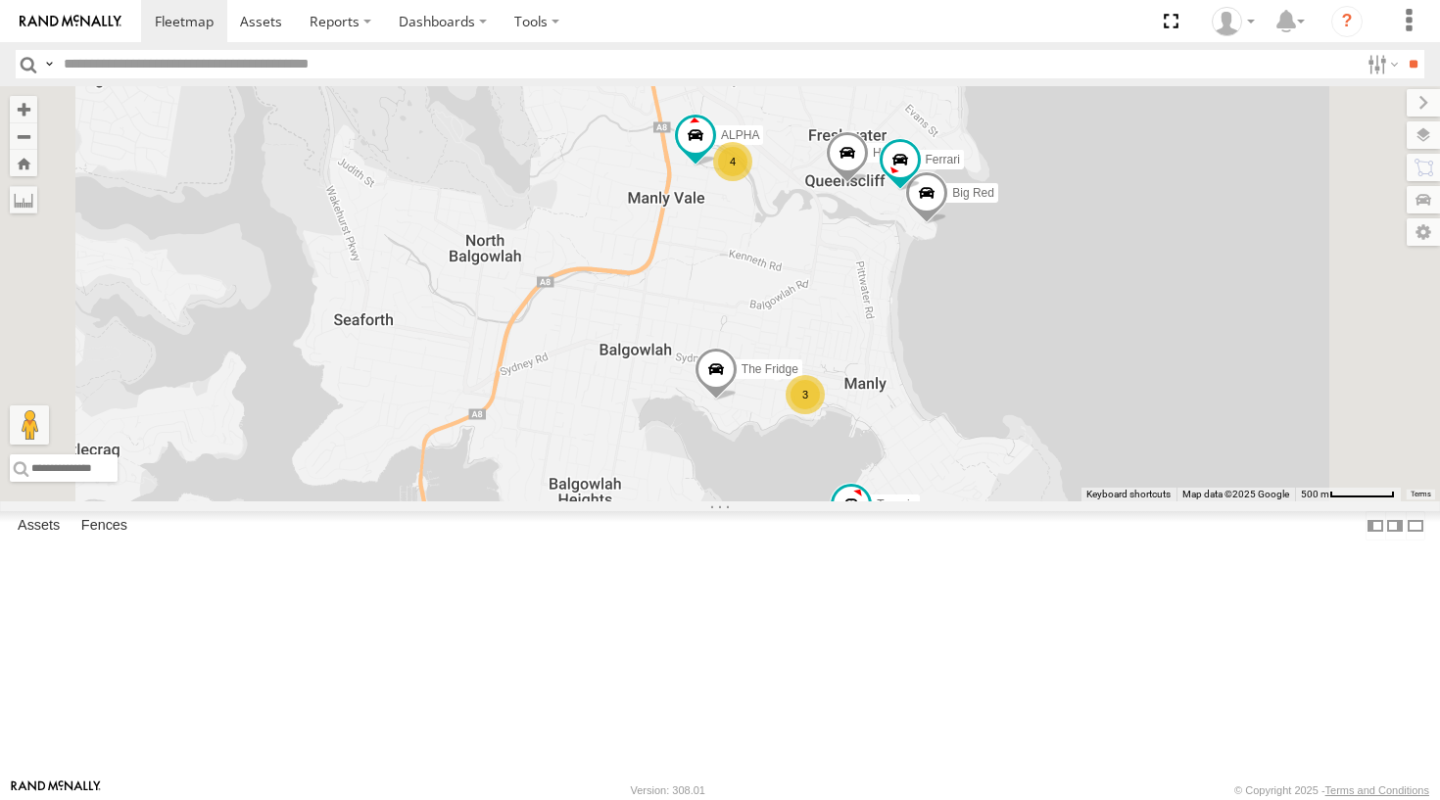
drag, startPoint x: 1167, startPoint y: 398, endPoint x: 1151, endPoint y: 458, distance: 63.0
click at [1151, 458] on div "Blue Troopie The Fridge Big Red [PERSON_NAME] Commercial 3 Hippo 4 Ferrari ALPHA" at bounding box center [720, 293] width 1440 height 415
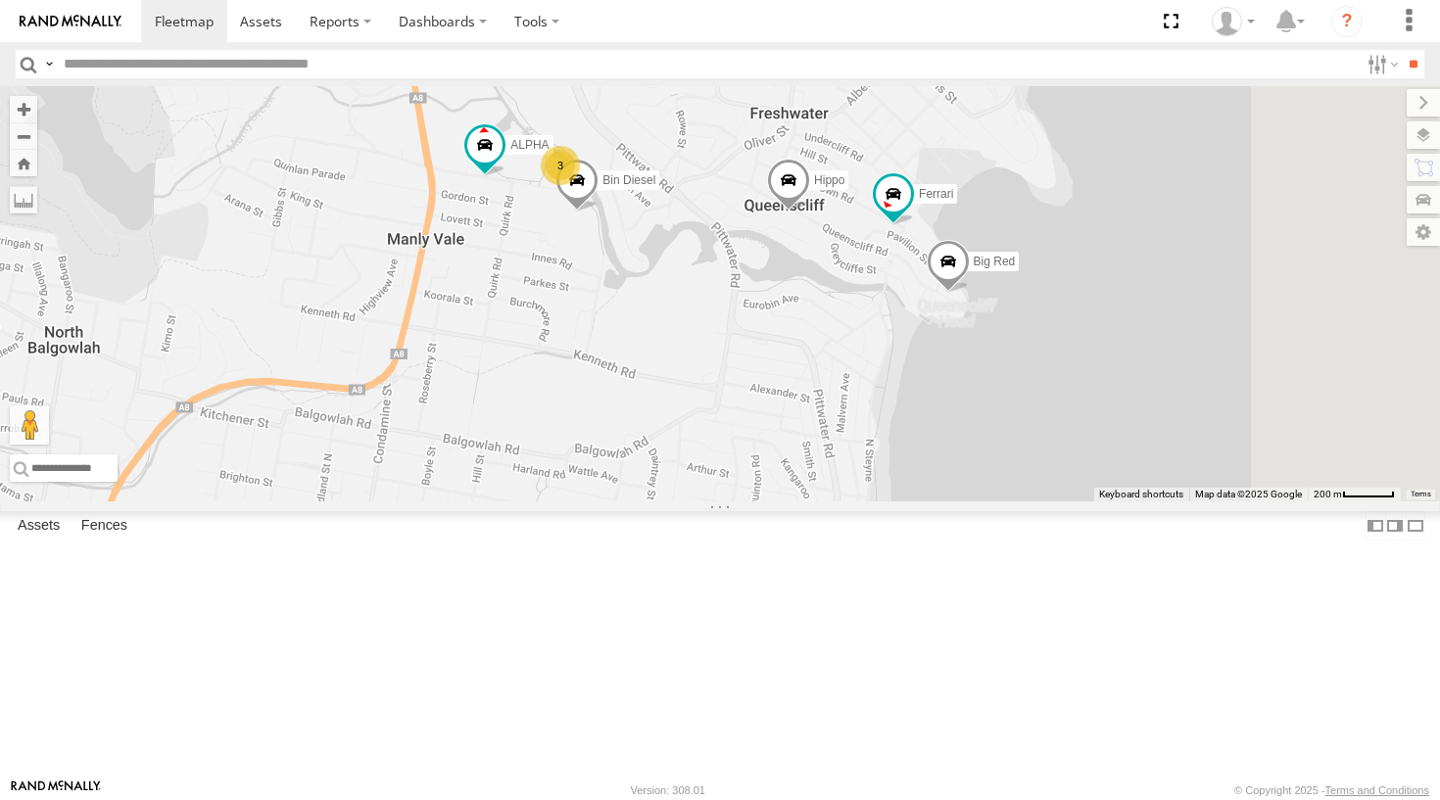
drag, startPoint x: 1129, startPoint y: 367, endPoint x: 1070, endPoint y: 367, distance: 58.8
click at [1070, 367] on div "Blue Troopie The Fridge Big Red [PERSON_NAME] Commercial Hippo Ferrari ALPHA Gr…" at bounding box center [720, 293] width 1440 height 415
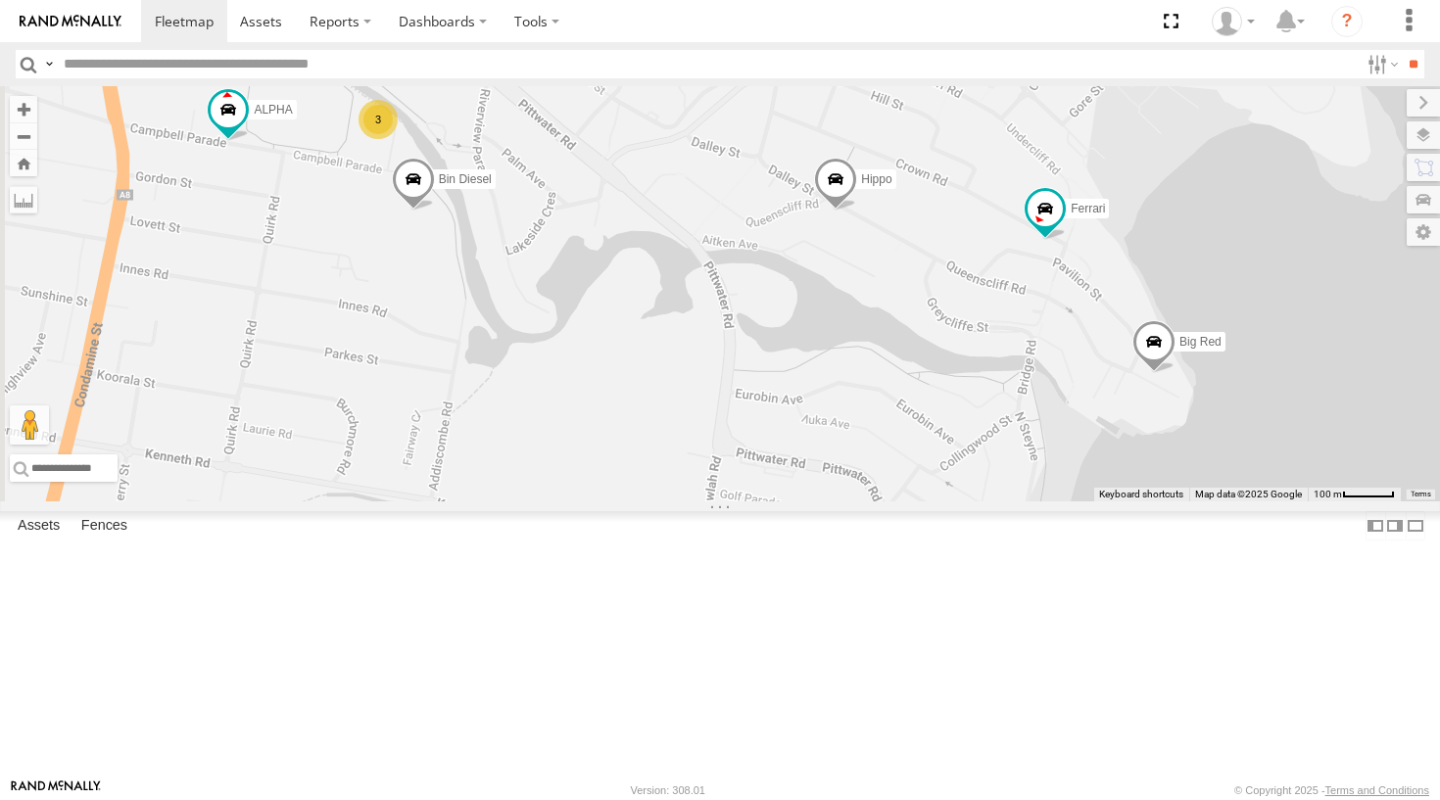
drag, startPoint x: 1014, startPoint y: 397, endPoint x: 1099, endPoint y: 422, distance: 88.9
click at [1099, 422] on div "Blue Troopie The Fridge Big Red [PERSON_NAME] Commercial Hippo Ferrari ALPHA Gr…" at bounding box center [720, 293] width 1440 height 415
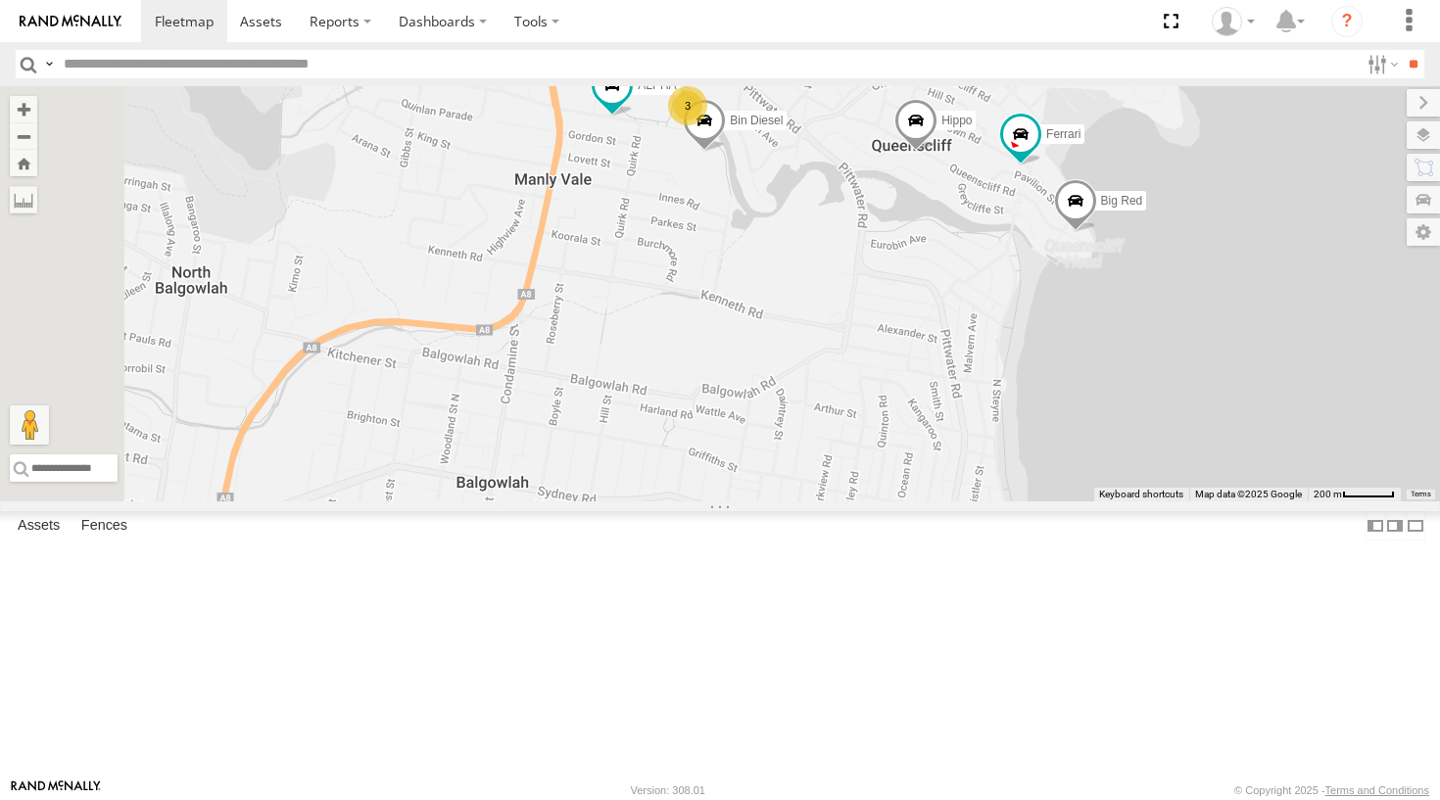
drag, startPoint x: 695, startPoint y: 443, endPoint x: 943, endPoint y: 298, distance: 287.0
click at [943, 298] on div "Blue Troopie The Fridge Big Red [PERSON_NAME] Commercial Hippo Ferrari ALPHA Gr…" at bounding box center [720, 293] width 1440 height 415
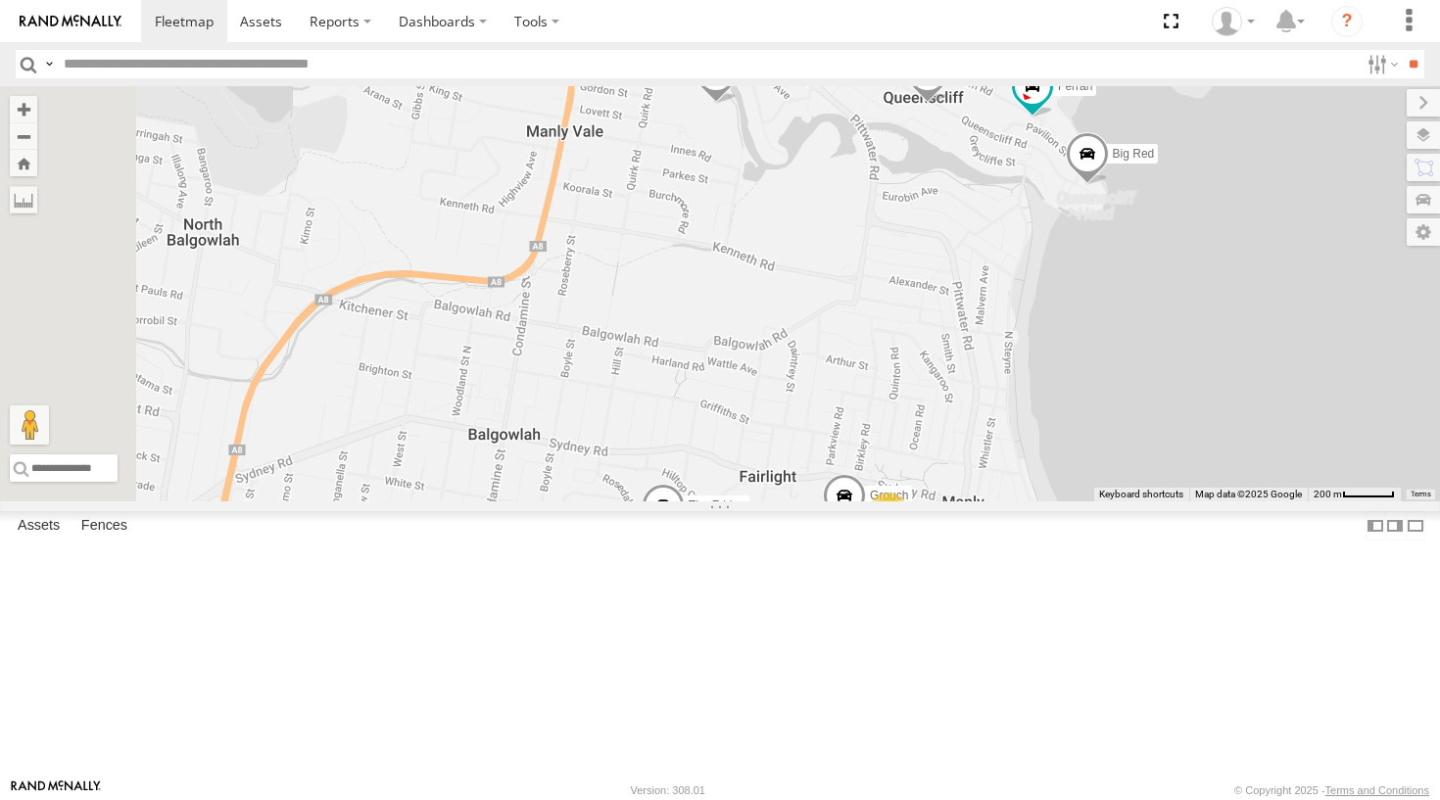
drag, startPoint x: 937, startPoint y: 422, endPoint x: 907, endPoint y: 431, distance: 31.6
click at [910, 429] on div "Blue Troopie The Fridge Big Red [PERSON_NAME] Commercial Hippo Ferrari ALPHA Gr…" at bounding box center [720, 293] width 1440 height 415
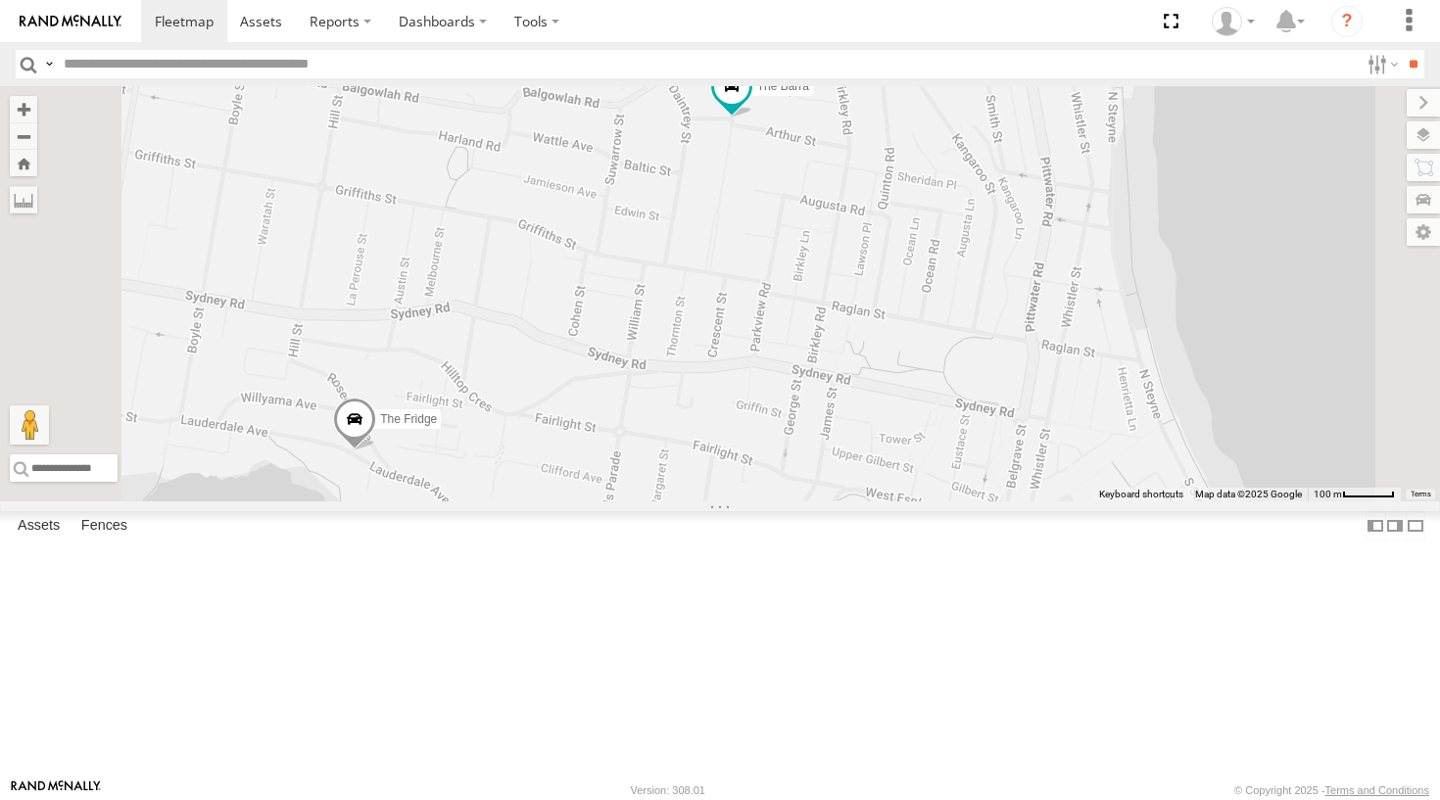
drag, startPoint x: 963, startPoint y: 519, endPoint x: 911, endPoint y: 36, distance: 485.6
click at [911, 36] on body at bounding box center [720, 400] width 1440 height 800
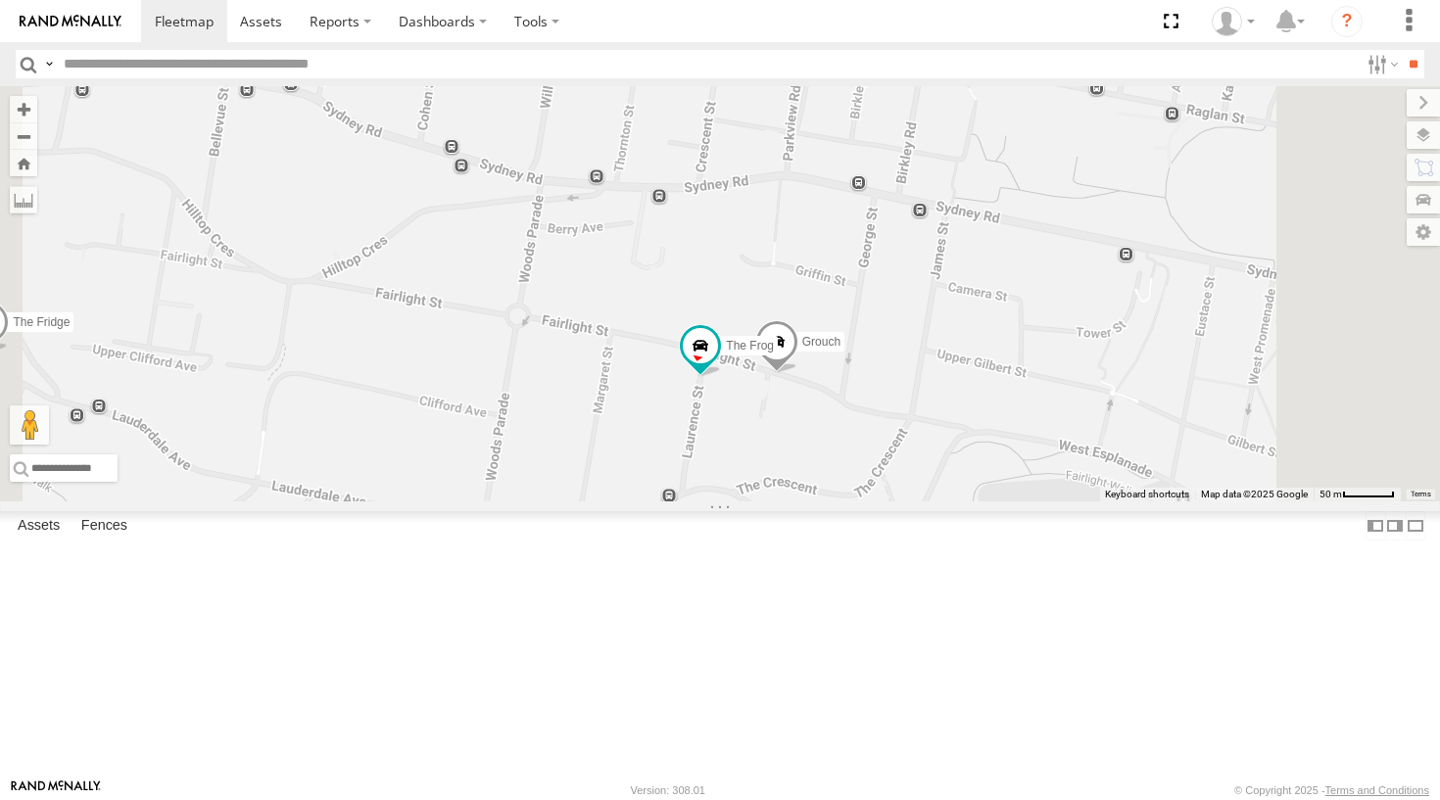
drag, startPoint x: 945, startPoint y: 245, endPoint x: 946, endPoint y: 80, distance: 164.5
click at [946, 80] on body at bounding box center [720, 400] width 1440 height 800
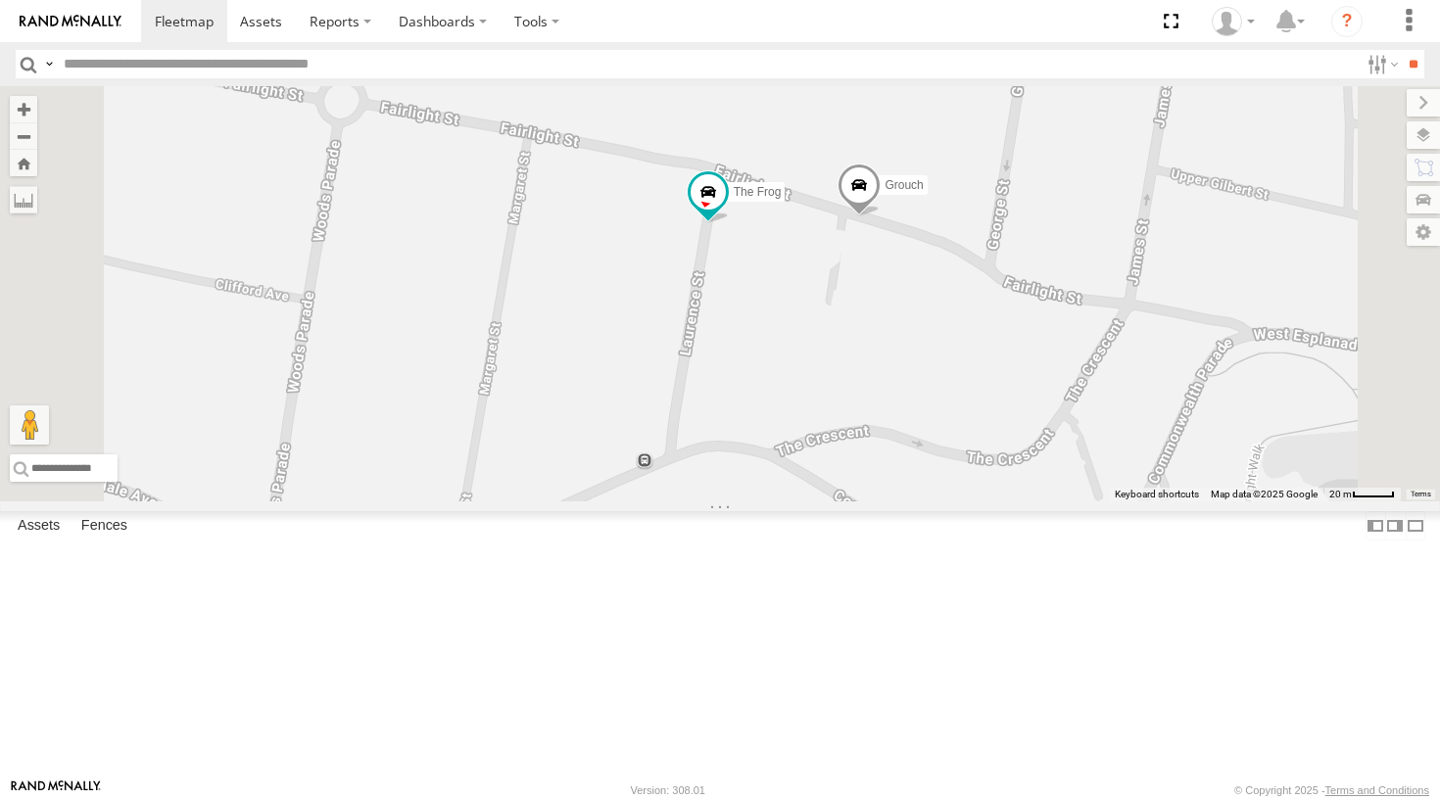
drag, startPoint x: 939, startPoint y: 493, endPoint x: 943, endPoint y: 248, distance: 244.9
click at [943, 248] on div "Hippo Ferrari Bin Diesel The Fridge ALPHA Big Red The Barra Grouch The Frog" at bounding box center [720, 293] width 1440 height 415
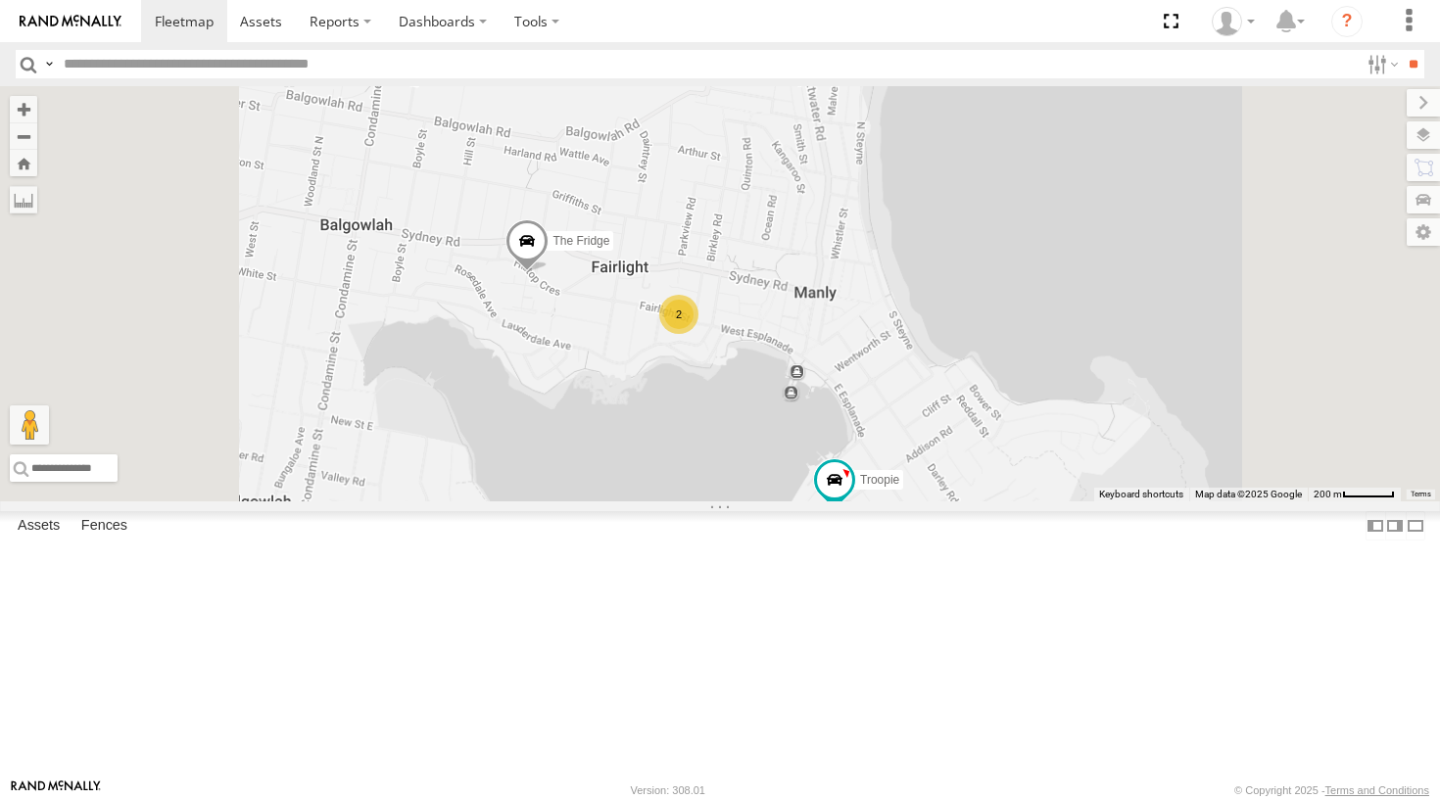
drag, startPoint x: 840, startPoint y: 509, endPoint x: 952, endPoint y: 288, distance: 247.9
click at [952, 288] on div "2 Troopie The Fridge The Barra Big Red" at bounding box center [720, 293] width 1440 height 415
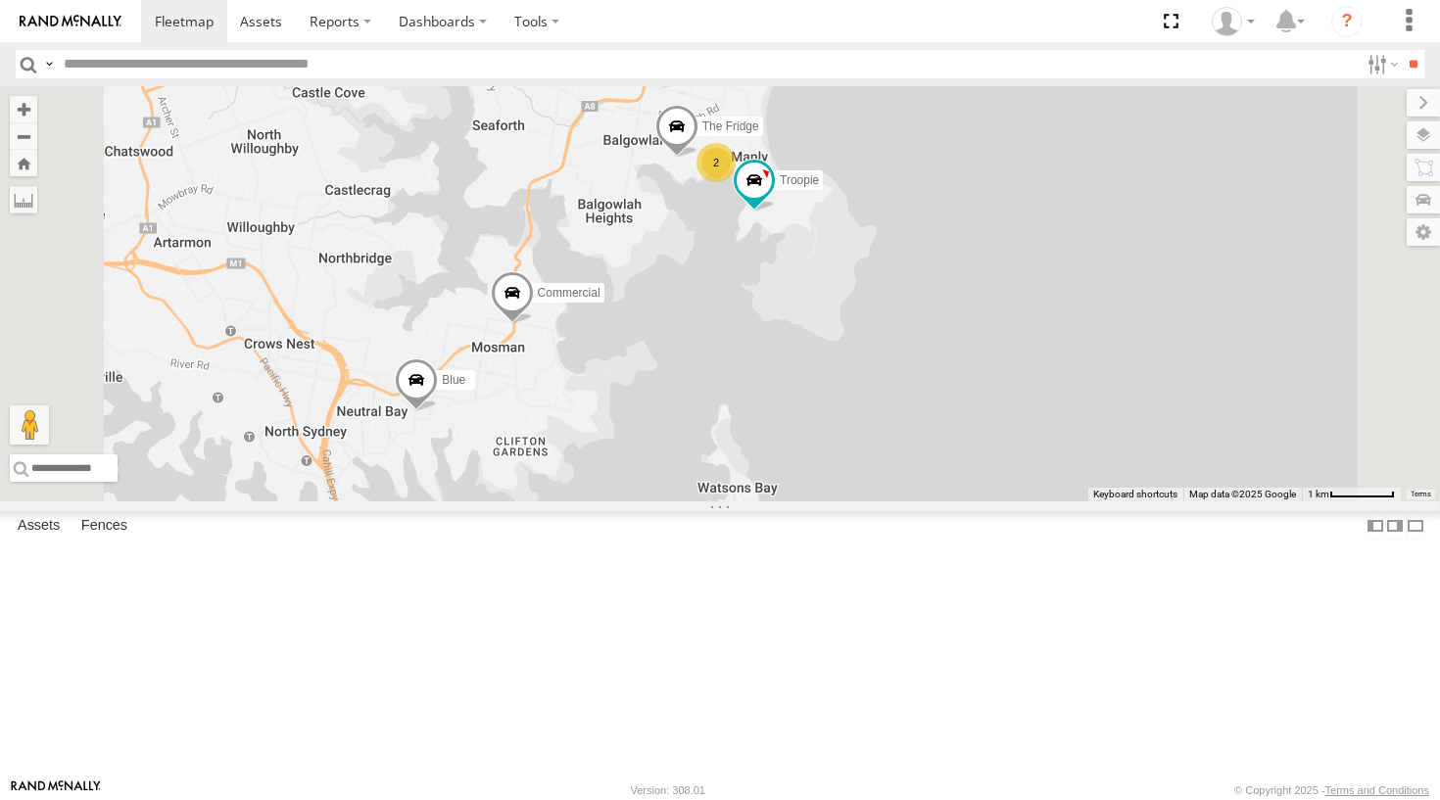
drag, startPoint x: 759, startPoint y: 430, endPoint x: 759, endPoint y: 492, distance: 61.7
click at [759, 492] on div "Troopie The Fridge Big Red Blue Commercial 2 Hippo 5 Ferrari ALPHA [PERSON_NAME]" at bounding box center [720, 293] width 1440 height 415
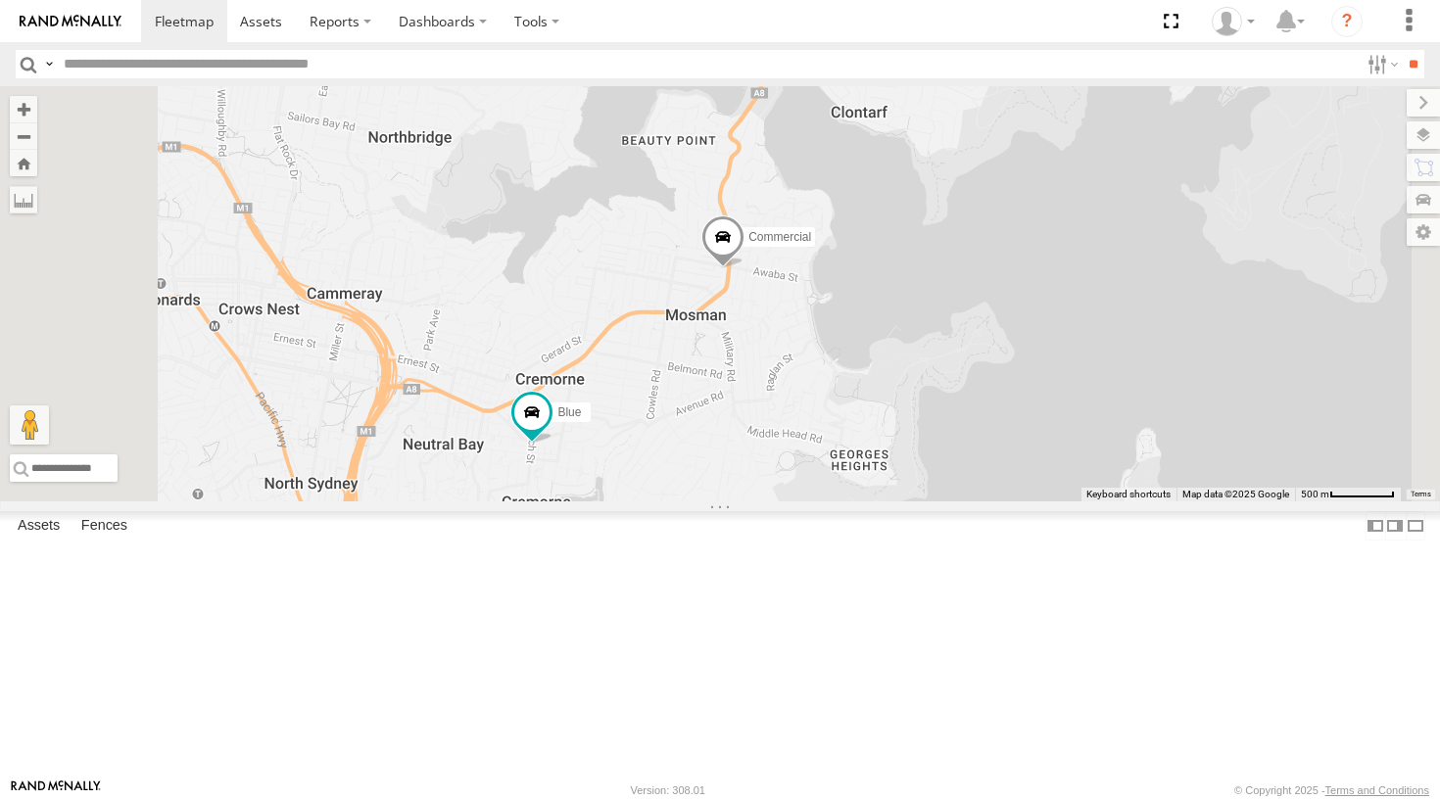
drag, startPoint x: 908, startPoint y: 560, endPoint x: 896, endPoint y: 404, distance: 156.2
click at [896, 404] on div "Hippo Blue Ferrari Troopie The Fridge ALPHA Big Red Hopper Commercial 2" at bounding box center [720, 293] width 1440 height 415
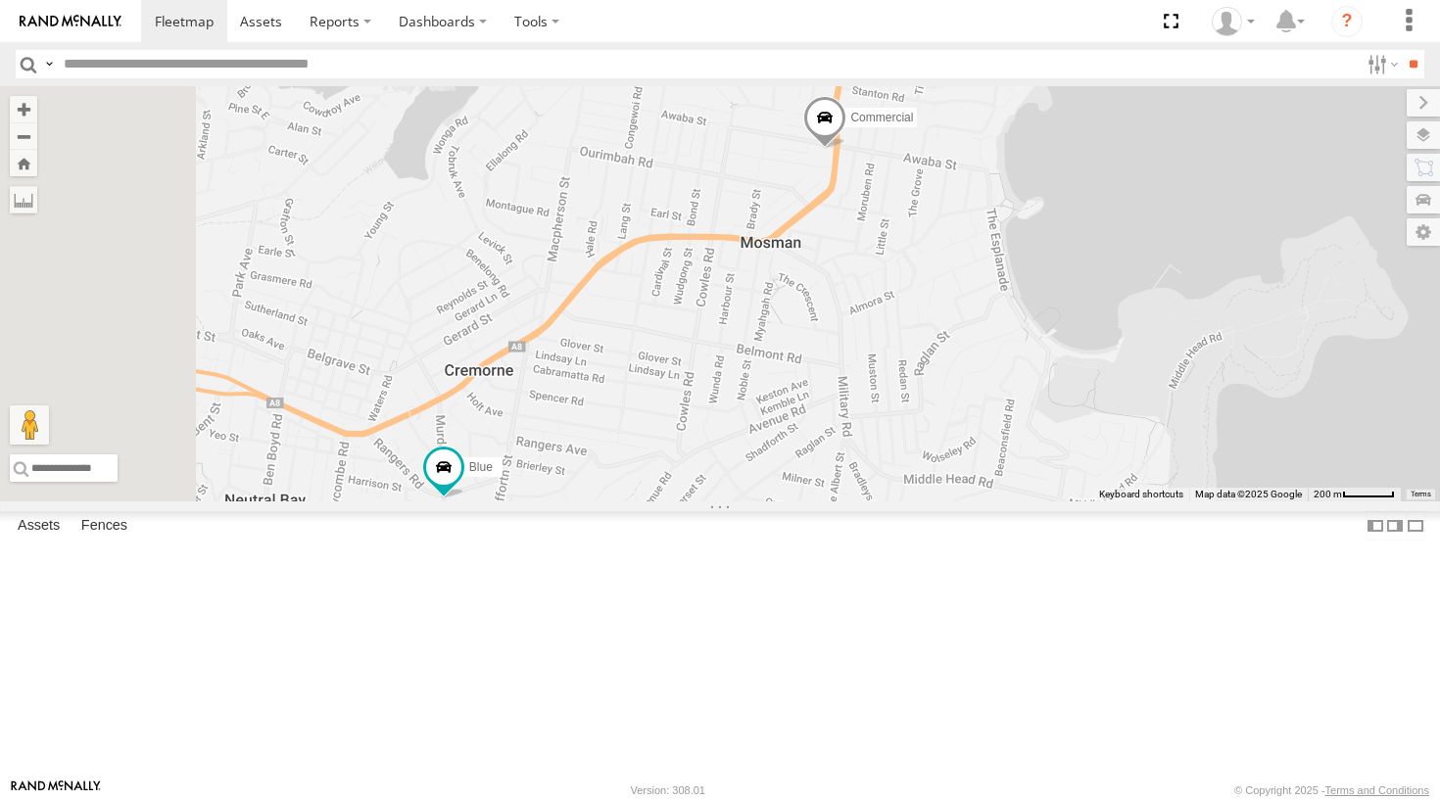
drag, startPoint x: 859, startPoint y: 470, endPoint x: 864, endPoint y: 401, distance: 69.7
click at [864, 401] on div "Hippo Blue Ferrari Troopie The Fridge ALPHA Big Red Hopper Commercial" at bounding box center [720, 293] width 1440 height 415
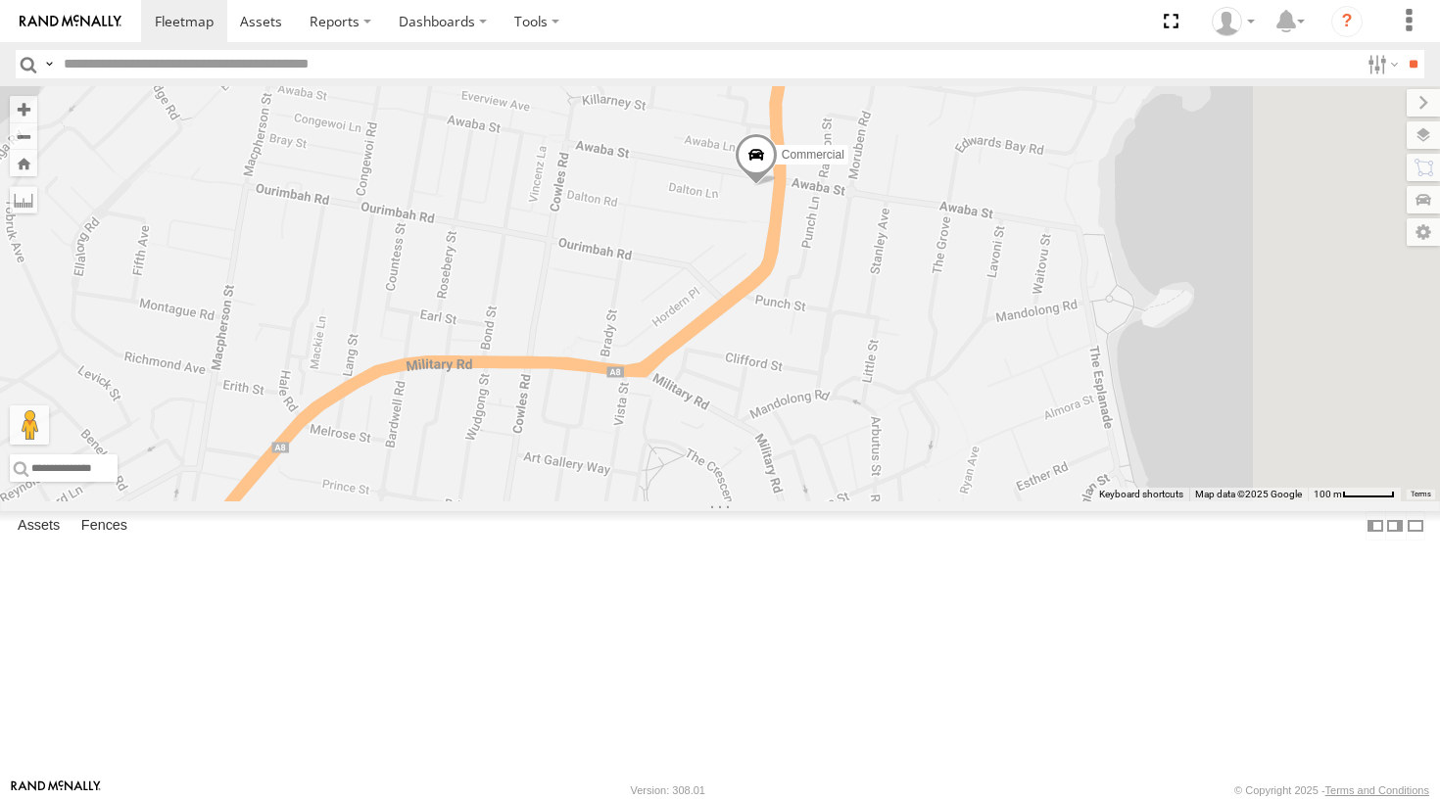
drag, startPoint x: 1016, startPoint y: 348, endPoint x: 1027, endPoint y: 322, distance: 28.0
click at [1027, 322] on div "Hippo Blue Ferrari Troopie The Fridge ALPHA Big Red Hopper Commercial" at bounding box center [720, 293] width 1440 height 415
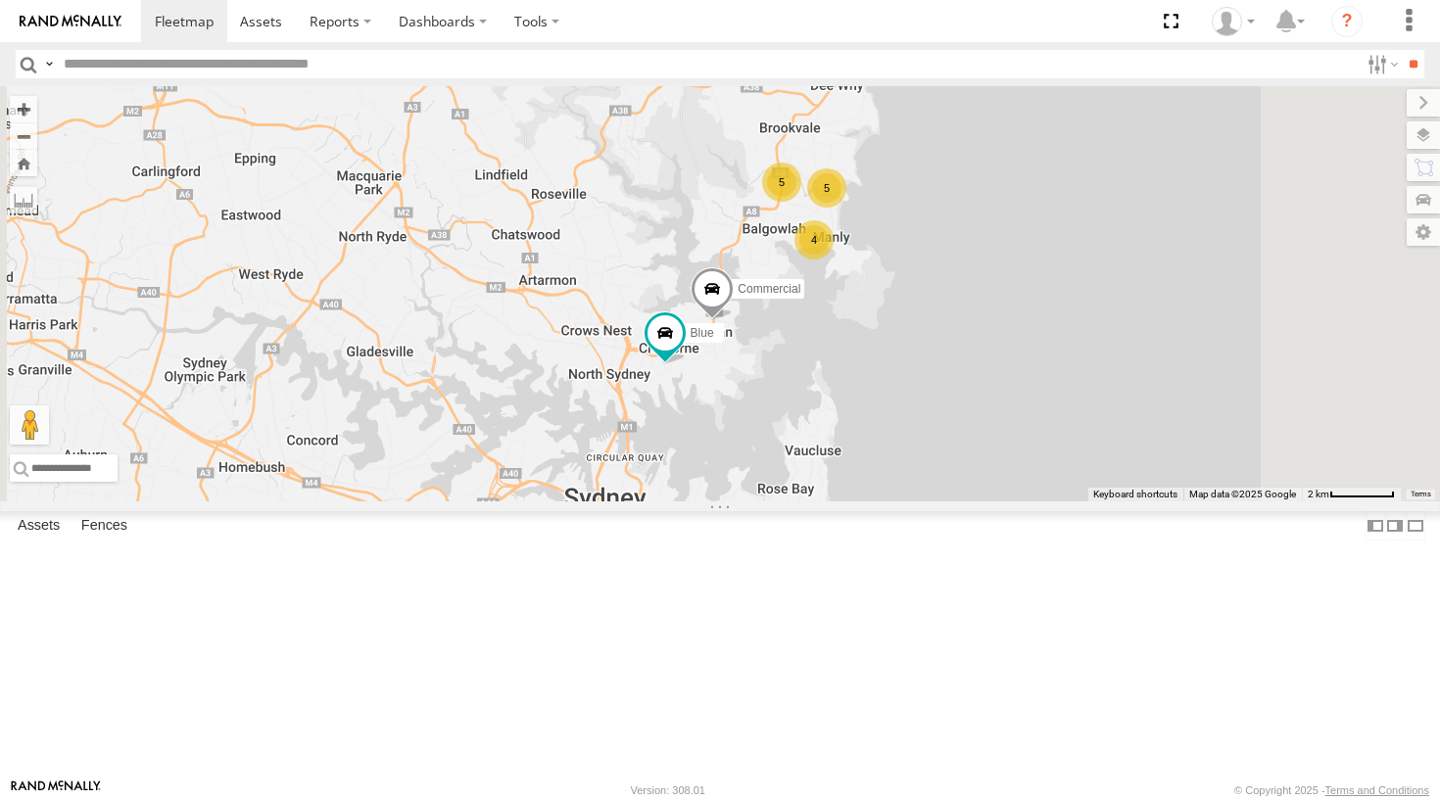
drag, startPoint x: 1075, startPoint y: 339, endPoint x: 973, endPoint y: 459, distance: 157.7
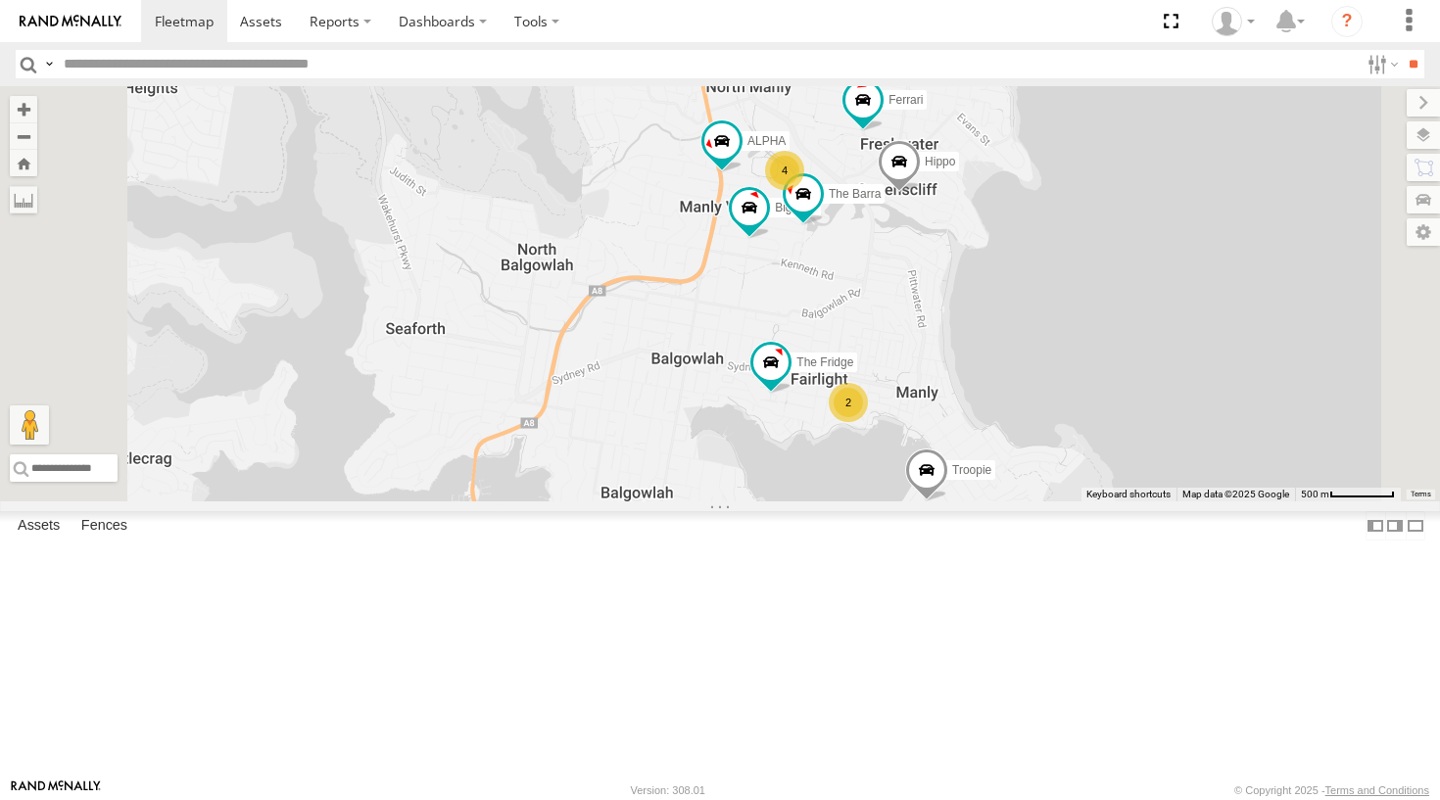
drag, startPoint x: 1014, startPoint y: 380, endPoint x: 950, endPoint y: 401, distance: 66.9
click at [950, 401] on div "Blue Commercial Hippo Ferrari Troopie The Fridge ALPHA Big Red Hopper 2 4 The B…" at bounding box center [720, 293] width 1440 height 415
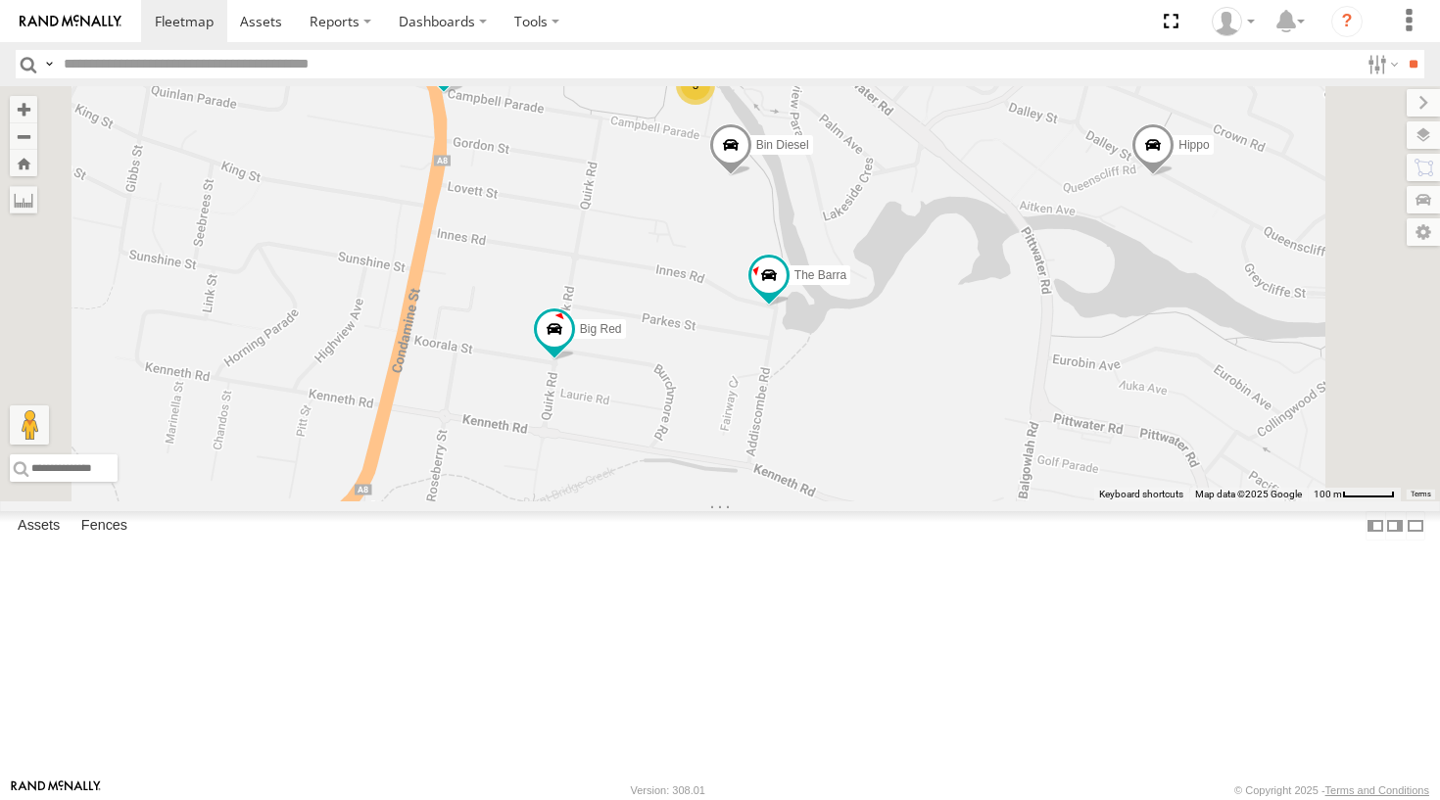
drag, startPoint x: 1039, startPoint y: 300, endPoint x: 1008, endPoint y: 419, distance: 123.5
click at [1005, 417] on div "Blue Commercial Hippo Ferrari Troopie The Fridge ALPHA Big Red Hopper The Barra…" at bounding box center [720, 293] width 1440 height 415
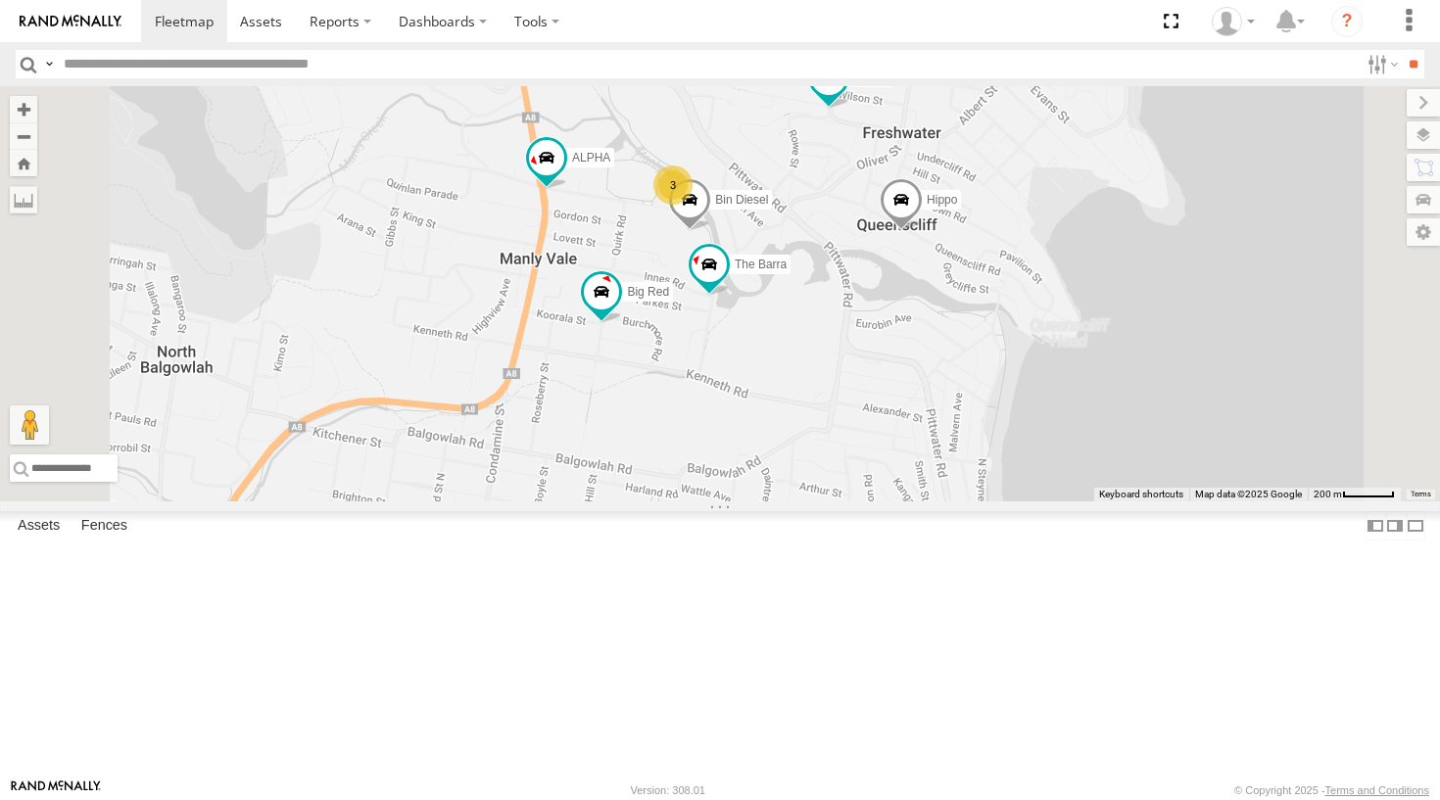
drag, startPoint x: 1050, startPoint y: 391, endPoint x: 998, endPoint y: 293, distance: 110.8
click at [998, 293] on div "Blue Commercial Hippo Ferrari Troopie The Fridge ALPHA Big Red Hopper The Barra…" at bounding box center [720, 293] width 1440 height 415
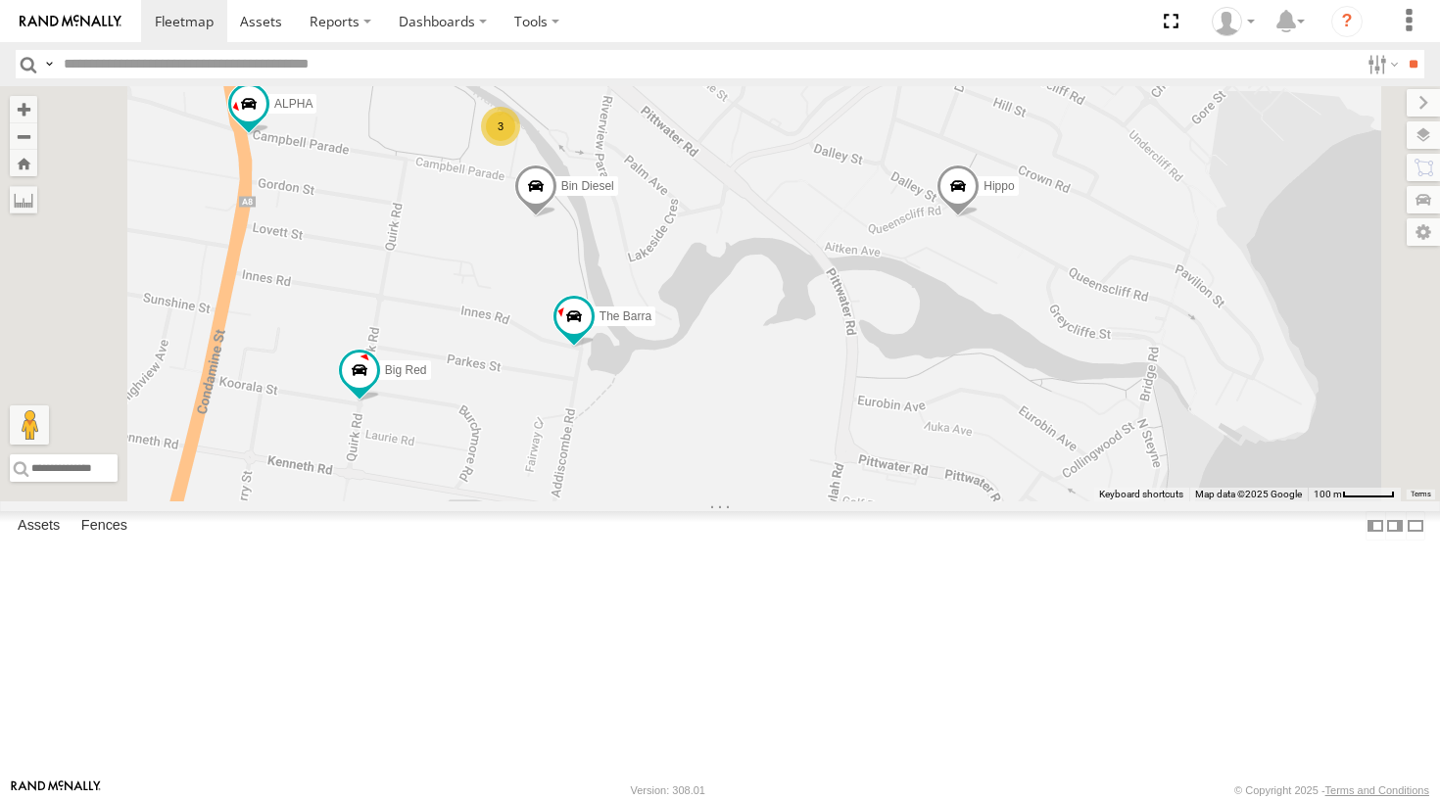
drag, startPoint x: 1079, startPoint y: 345, endPoint x: 1060, endPoint y: 248, distance: 98.9
click at [1060, 249] on div "Blue Commercial Hippo Ferrari Troopie The Fridge ALPHA Big Red Hopper The Barra…" at bounding box center [720, 293] width 1440 height 415
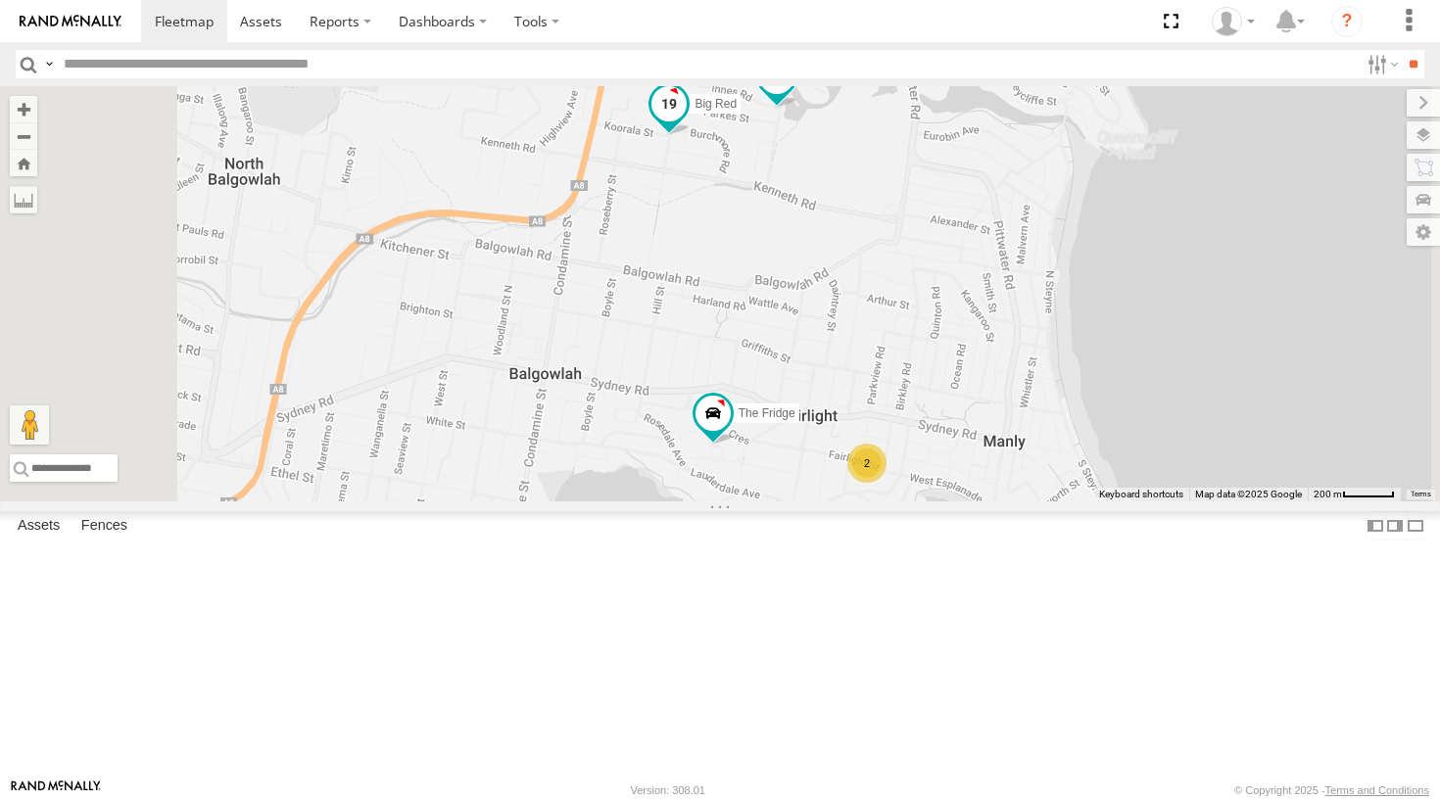
drag, startPoint x: 886, startPoint y: 360, endPoint x: 966, endPoint y: 243, distance: 141.8
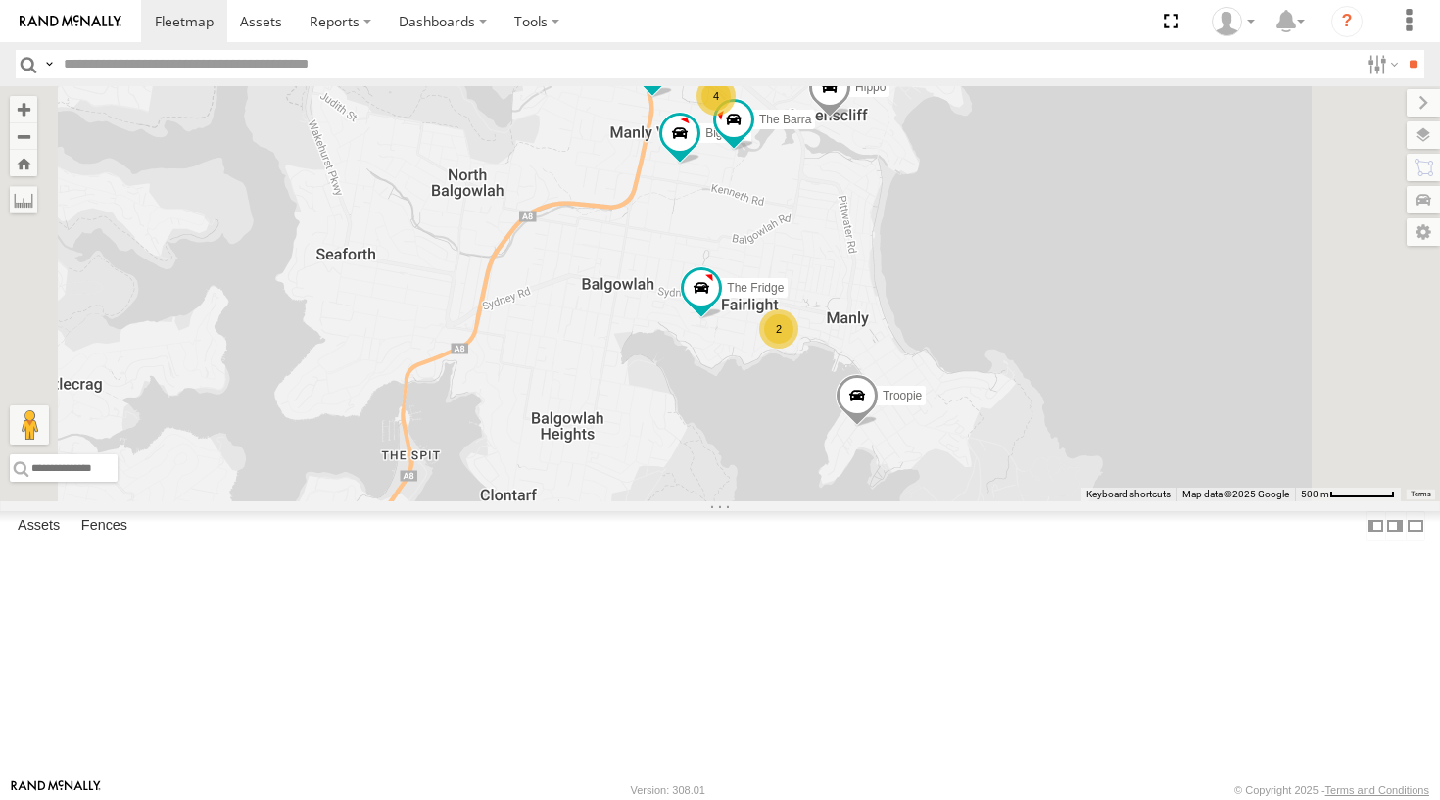
drag, startPoint x: 1021, startPoint y: 270, endPoint x: 1003, endPoint y: 323, distance: 56.1
click at [1003, 322] on div "Blue Commercial Hippo Ferrari Troopie The Fridge ALPHA Big Red Hopper The Barra…" at bounding box center [720, 293] width 1440 height 415
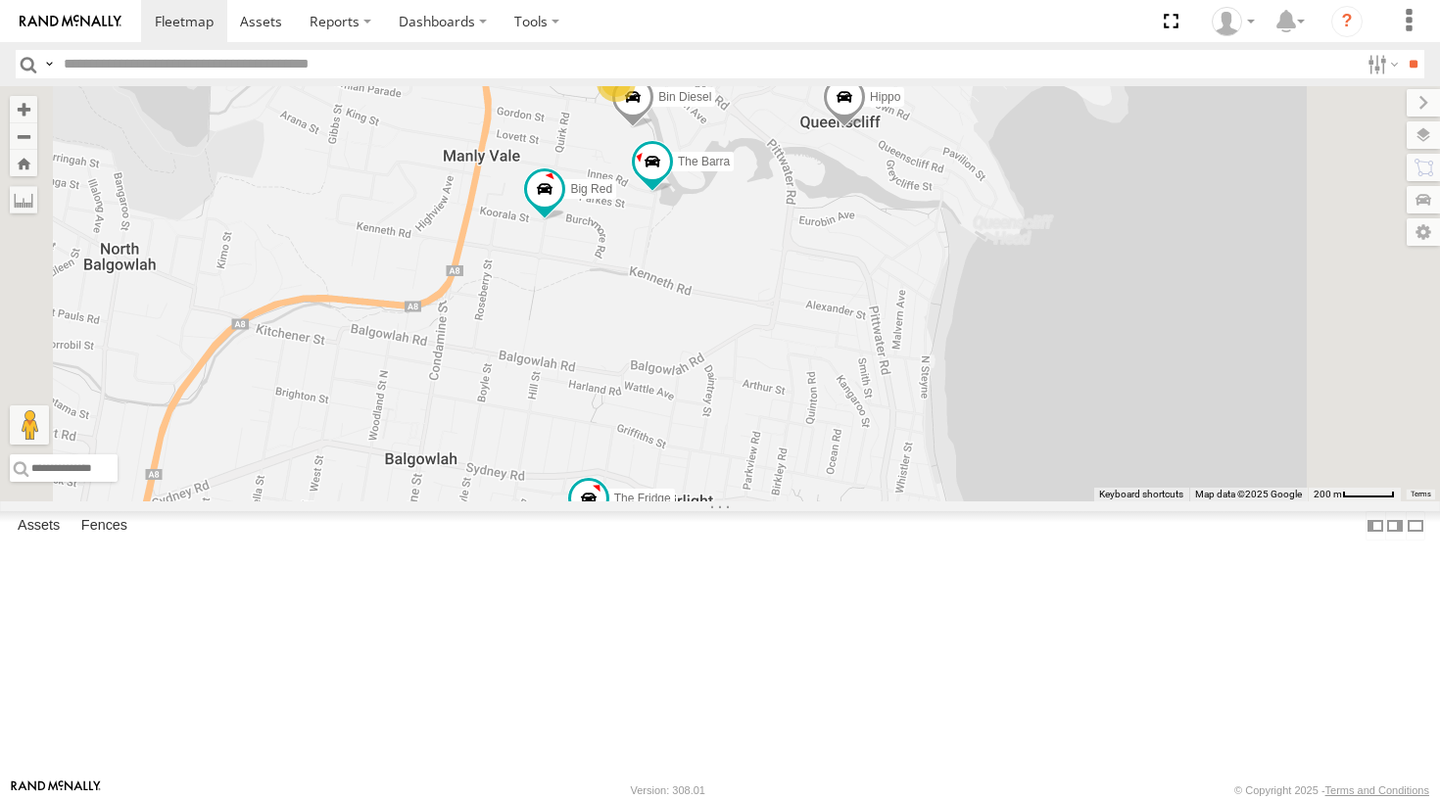
drag, startPoint x: 979, startPoint y: 392, endPoint x: 925, endPoint y: 460, distance: 87.2
click at [925, 460] on div "Blue Commercial Hippo Ferrari Troopie The Fridge ALPHA Big Red Hopper The Barra…" at bounding box center [720, 293] width 1440 height 415
